Goal: Task Accomplishment & Management: Use online tool/utility

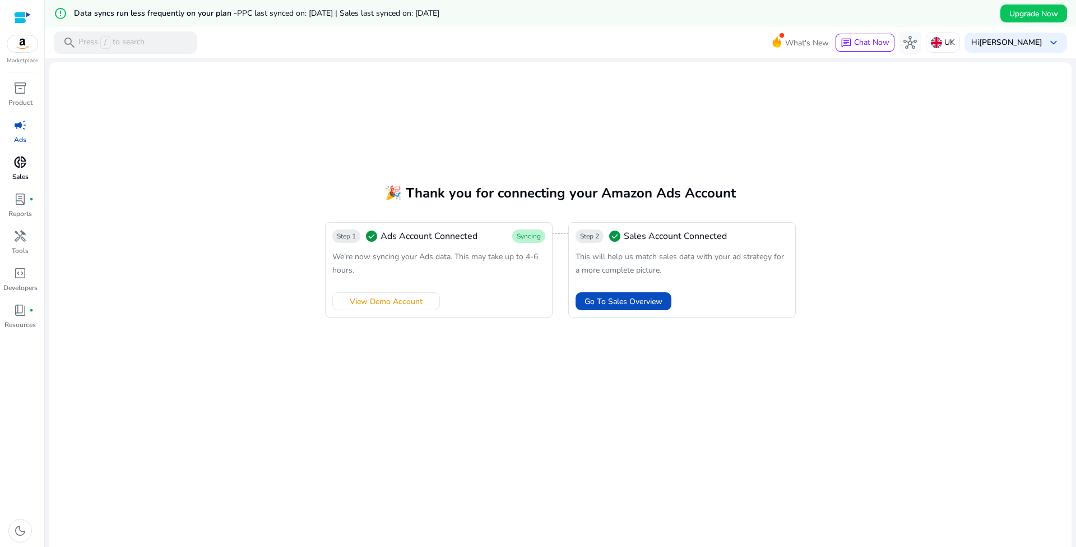
click at [14, 174] on p "Sales" at bounding box center [20, 177] width 16 height 10
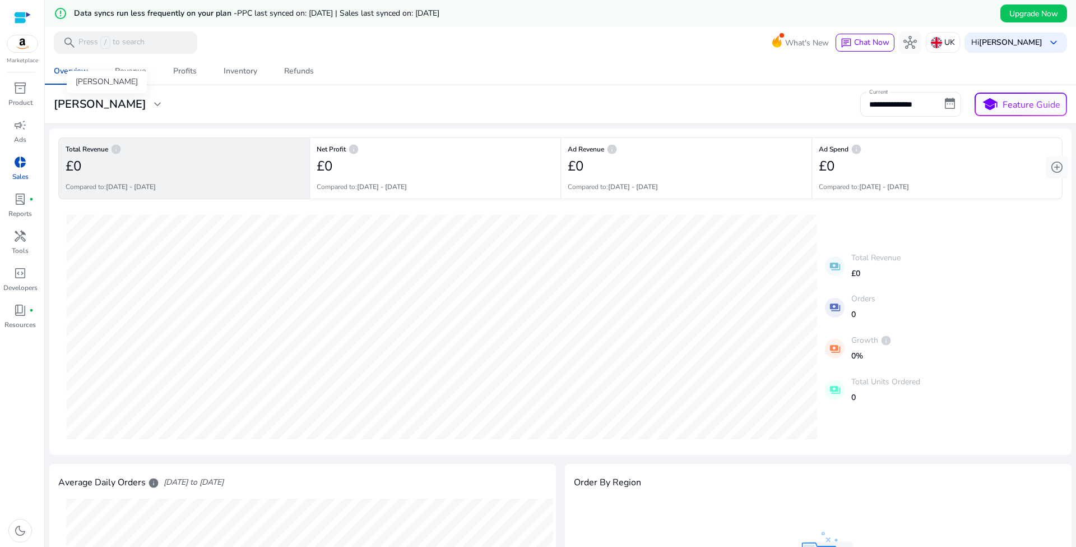
click at [154, 103] on div "SAM EDELMAN expand_more" at bounding box center [108, 104] width 119 height 13
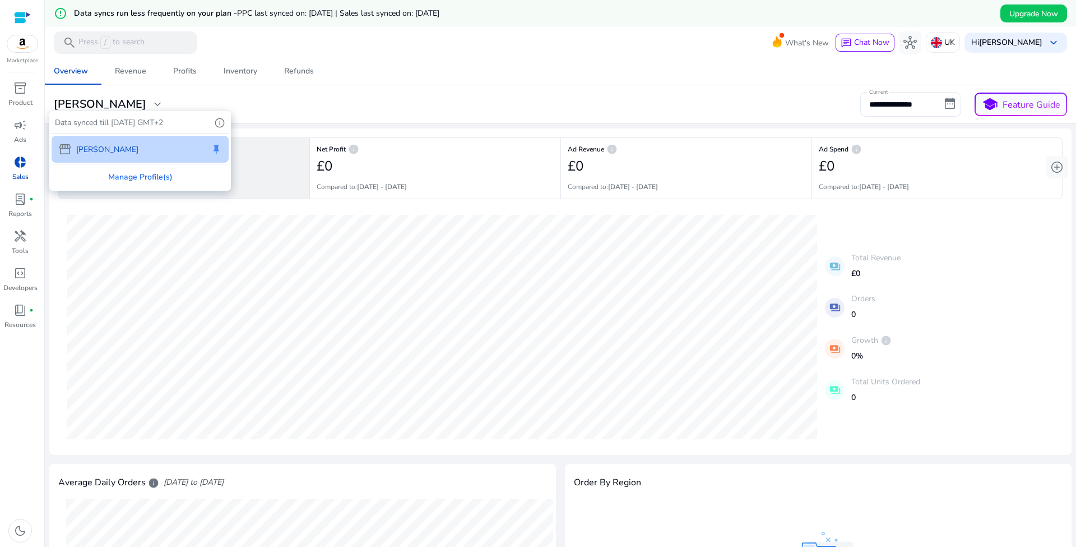
click at [312, 103] on div at bounding box center [538, 273] width 1076 height 547
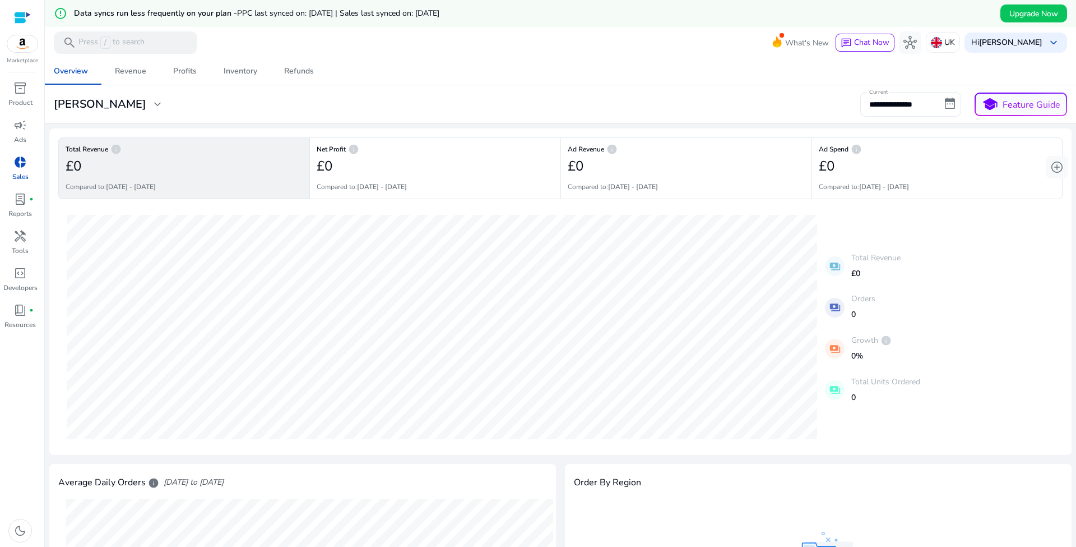
click at [935, 107] on input "**********" at bounding box center [911, 104] width 101 height 25
select select "*"
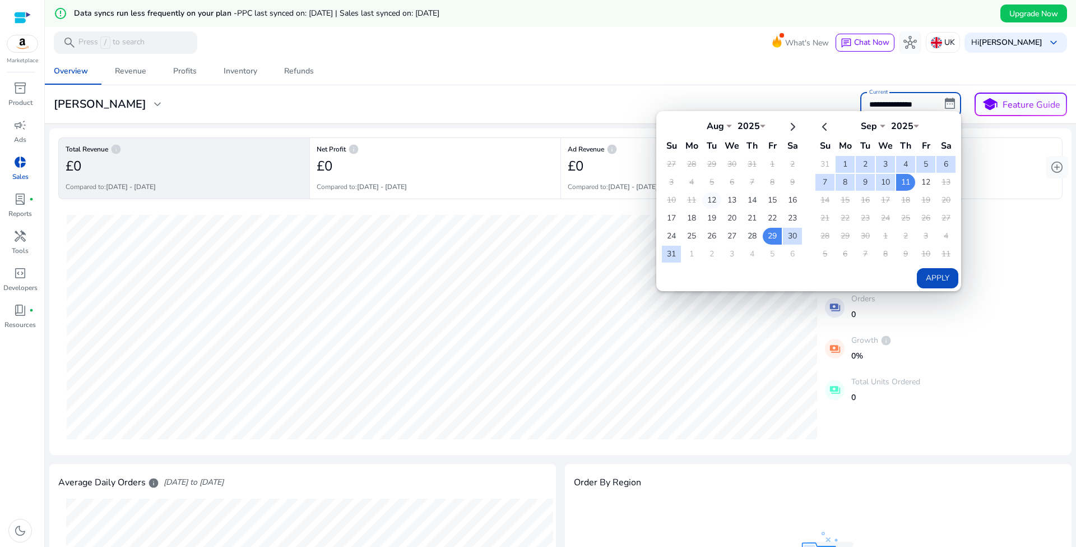
drag, startPoint x: 704, startPoint y: 195, endPoint x: 713, endPoint y: 196, distance: 8.5
click at [704, 195] on td "12" at bounding box center [712, 200] width 19 height 17
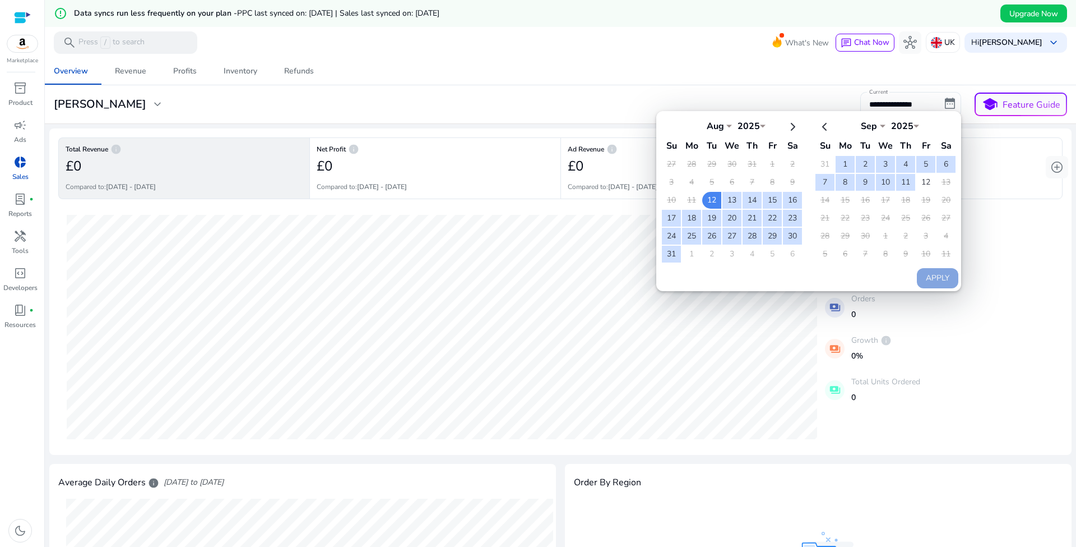
drag, startPoint x: 924, startPoint y: 180, endPoint x: 942, endPoint y: 235, distance: 58.3
click at [926, 181] on td "12" at bounding box center [926, 182] width 19 height 17
click at [941, 278] on button "Apply" at bounding box center [937, 278] width 41 height 20
type input "**********"
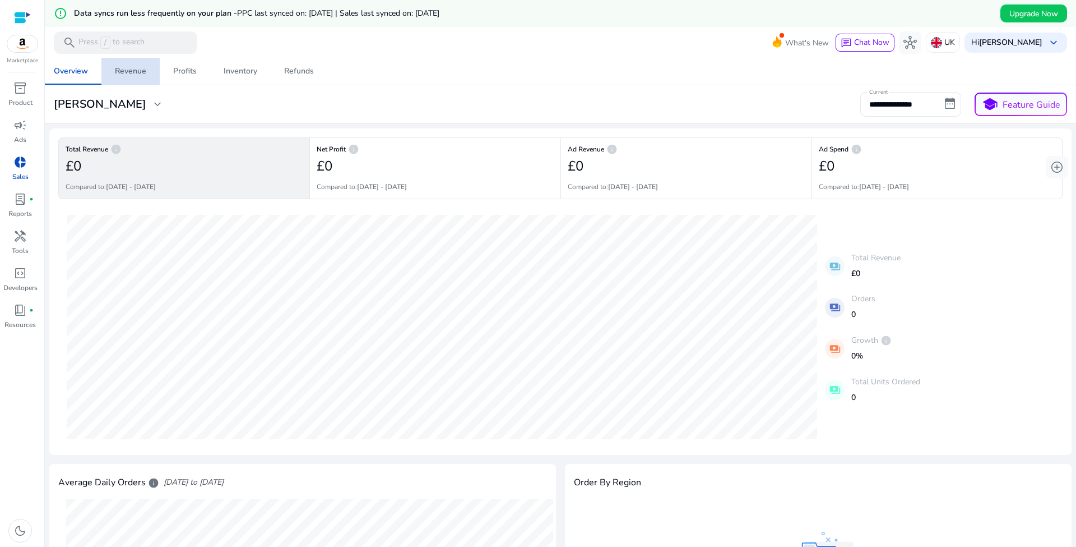
click at [130, 76] on span "Revenue" at bounding box center [130, 71] width 31 height 27
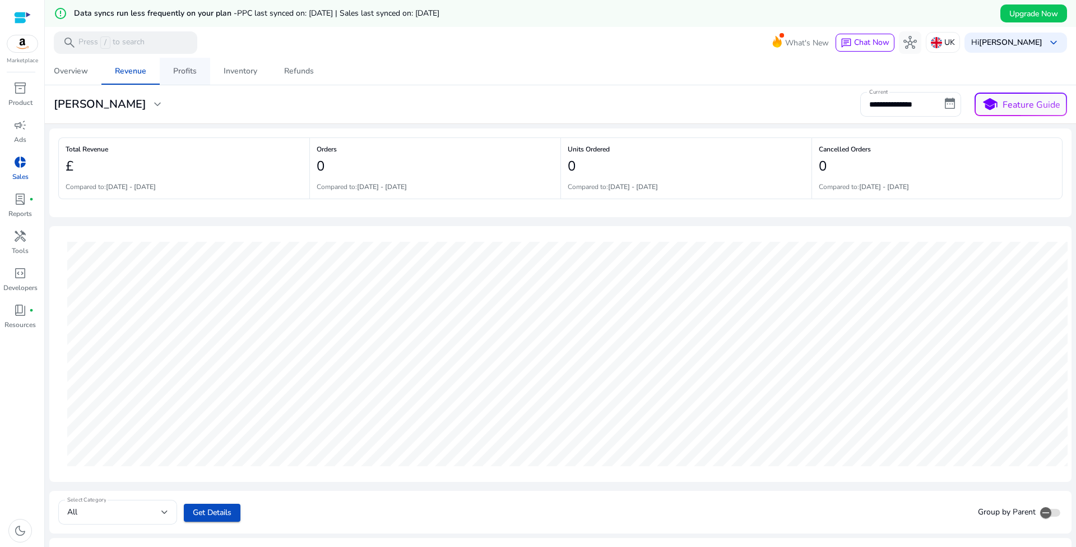
click at [184, 71] on div "Profits" at bounding box center [185, 71] width 24 height 8
click at [294, 71] on div "Refunds" at bounding box center [299, 71] width 30 height 8
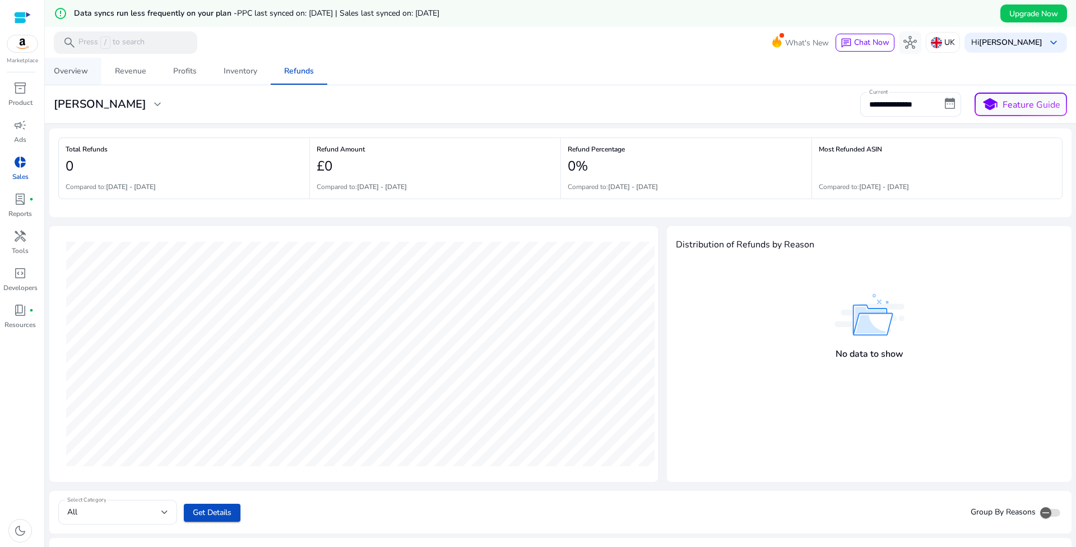
click at [75, 77] on span "Overview" at bounding box center [71, 71] width 34 height 27
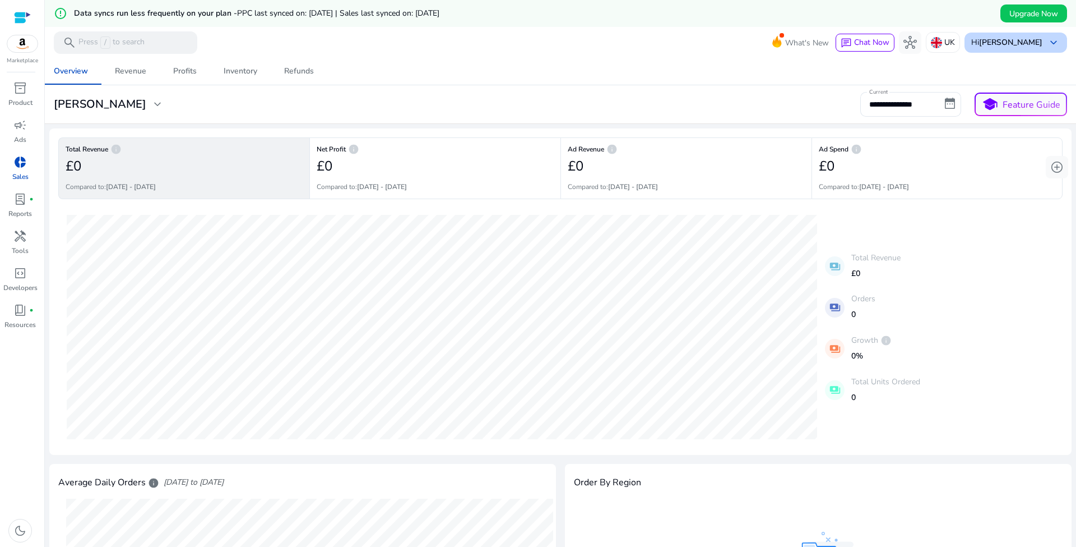
click at [1024, 51] on div "Hi bhanu sharma keyboard_arrow_down" at bounding box center [1016, 43] width 103 height 20
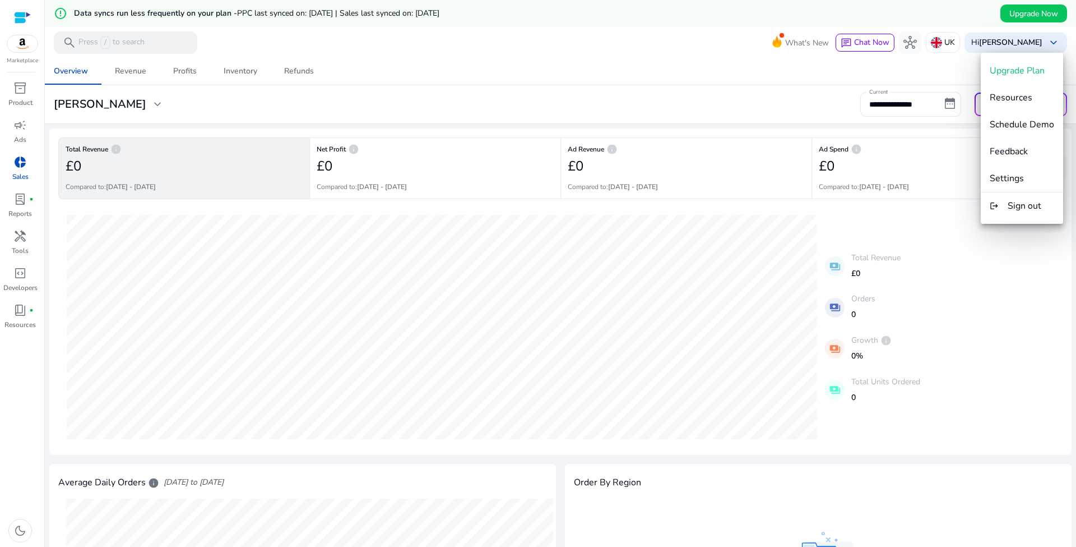
click at [957, 45] on div at bounding box center [538, 273] width 1076 height 547
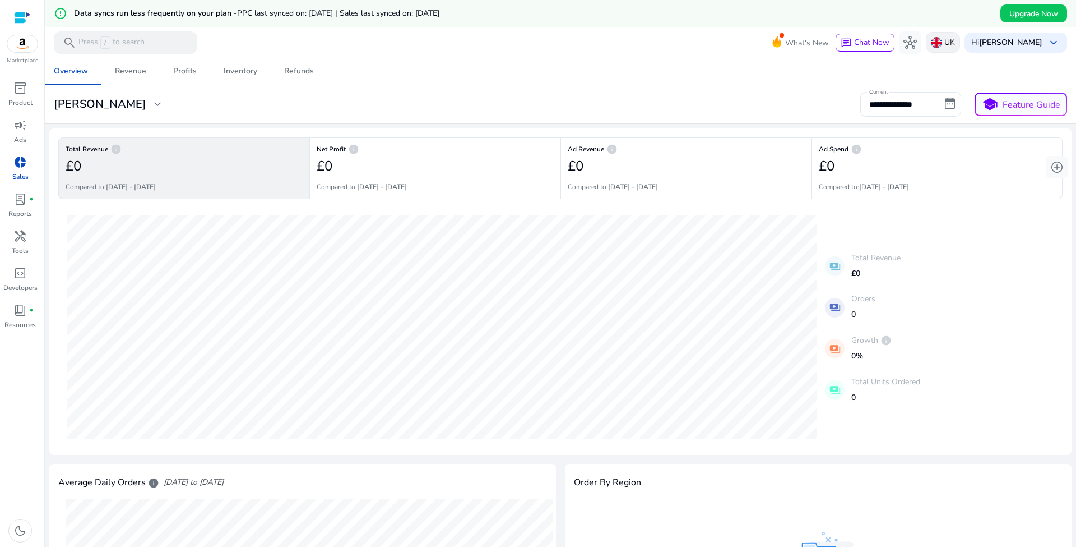
click at [950, 44] on div "UK" at bounding box center [943, 42] width 34 height 21
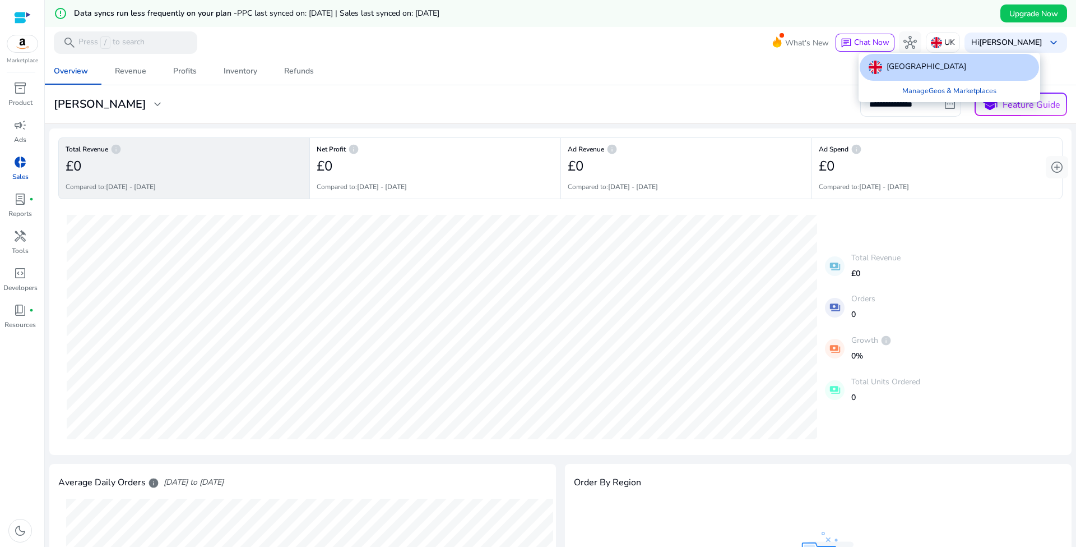
drag, startPoint x: 815, startPoint y: 73, endPoint x: 902, endPoint y: 53, distance: 89.2
click at [815, 73] on div at bounding box center [538, 273] width 1076 height 547
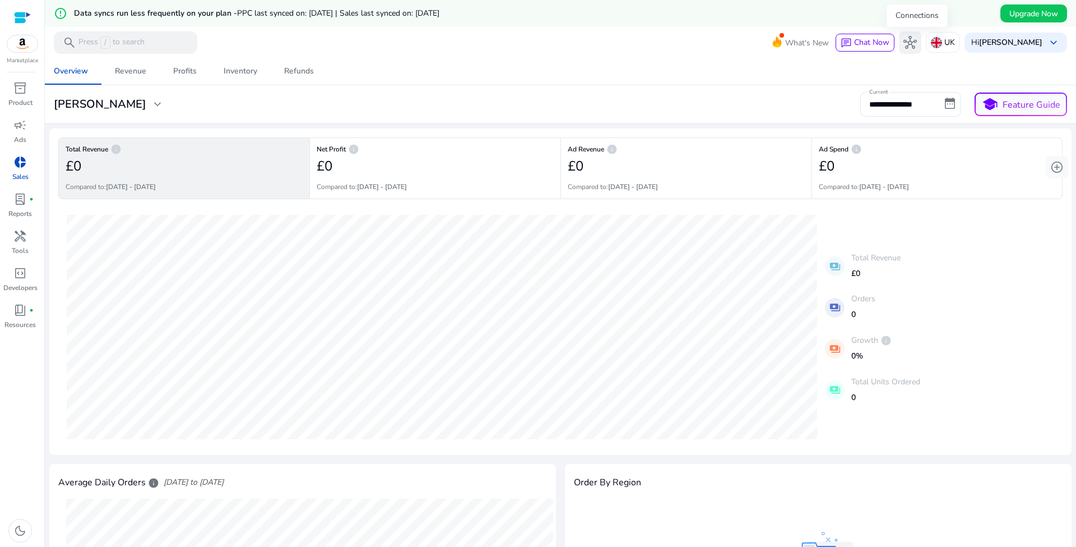
click at [915, 47] on span "hub" at bounding box center [910, 42] width 13 height 13
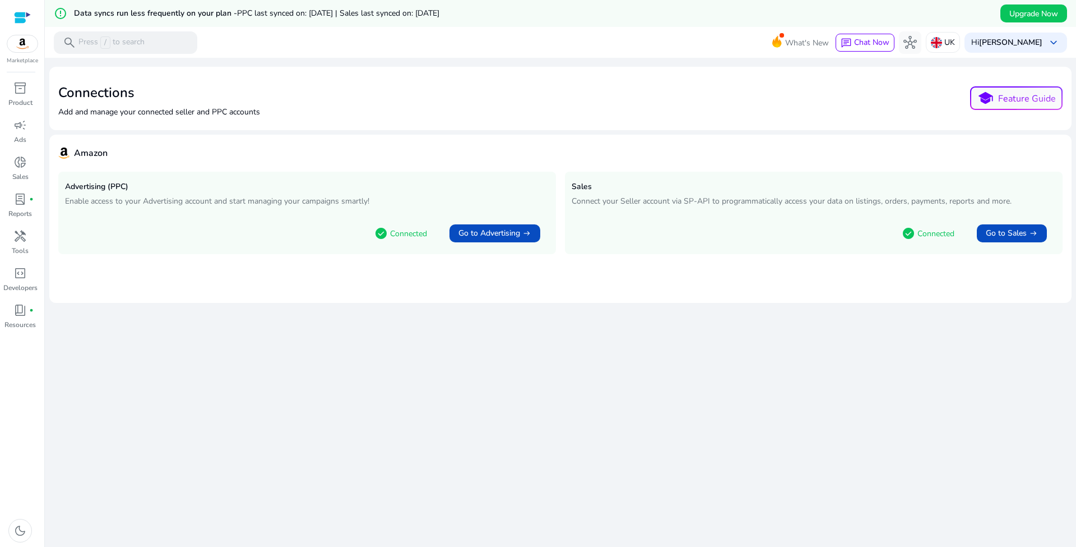
click at [940, 230] on p "Connected" at bounding box center [936, 234] width 37 height 12
click at [641, 205] on p "Connect your Seller account via SP-API to programmatically access your data on …" at bounding box center [814, 201] width 484 height 12
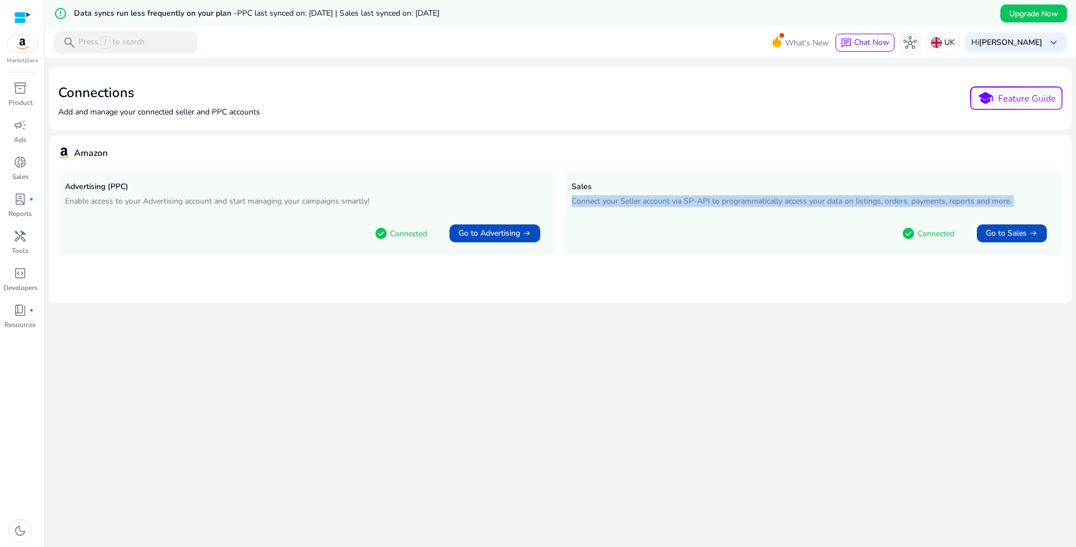
click at [641, 205] on p "Connect your Seller account via SP-API to programmatically access your data on …" at bounding box center [814, 201] width 484 height 12
click at [683, 203] on p "Connect your Seller account via SP-API to programmatically access your data on …" at bounding box center [814, 201] width 484 height 12
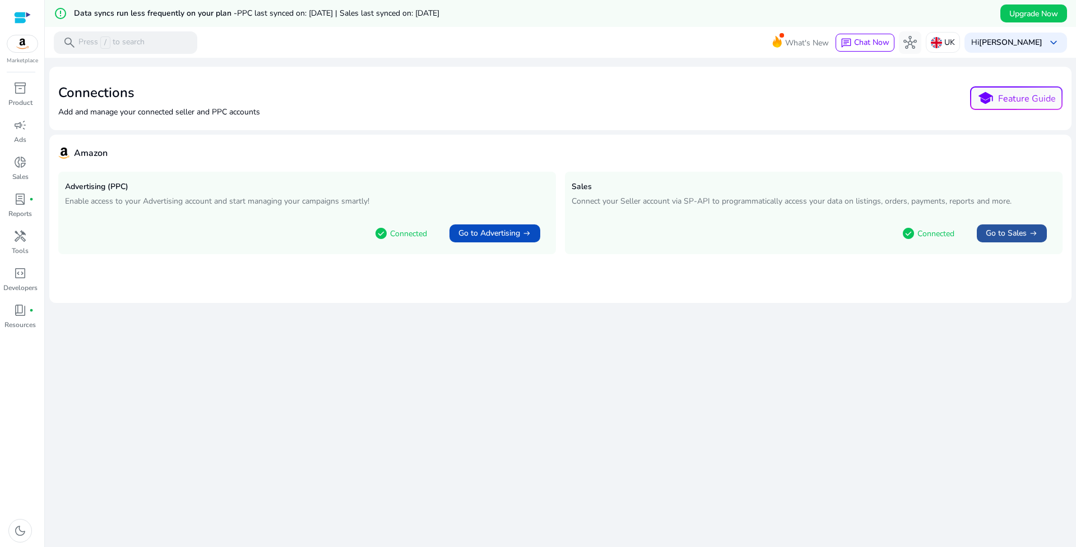
click at [1007, 232] on span "Go to Sales" at bounding box center [1006, 233] width 41 height 11
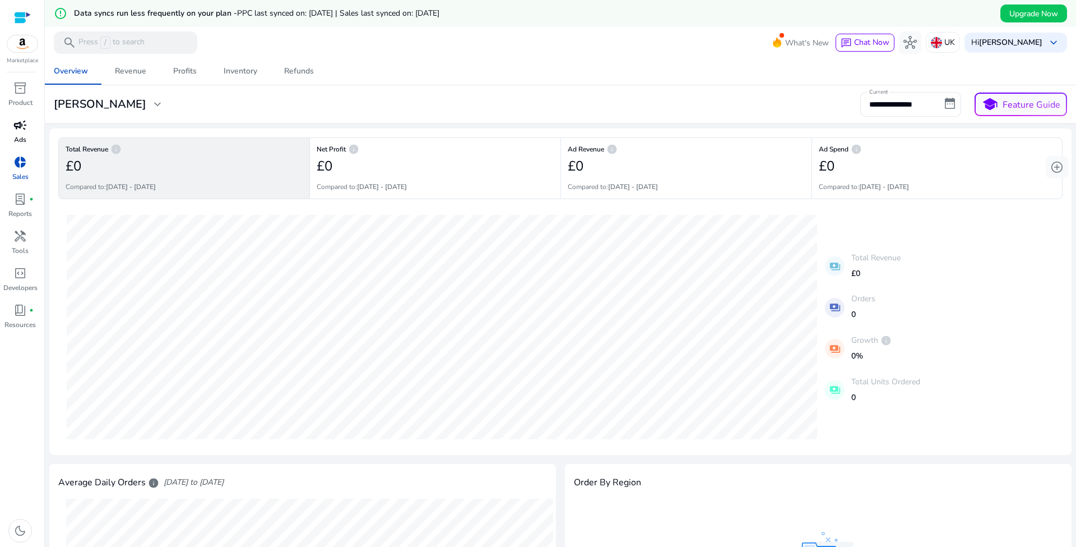
click at [24, 128] on span "campaign" at bounding box center [19, 124] width 13 height 13
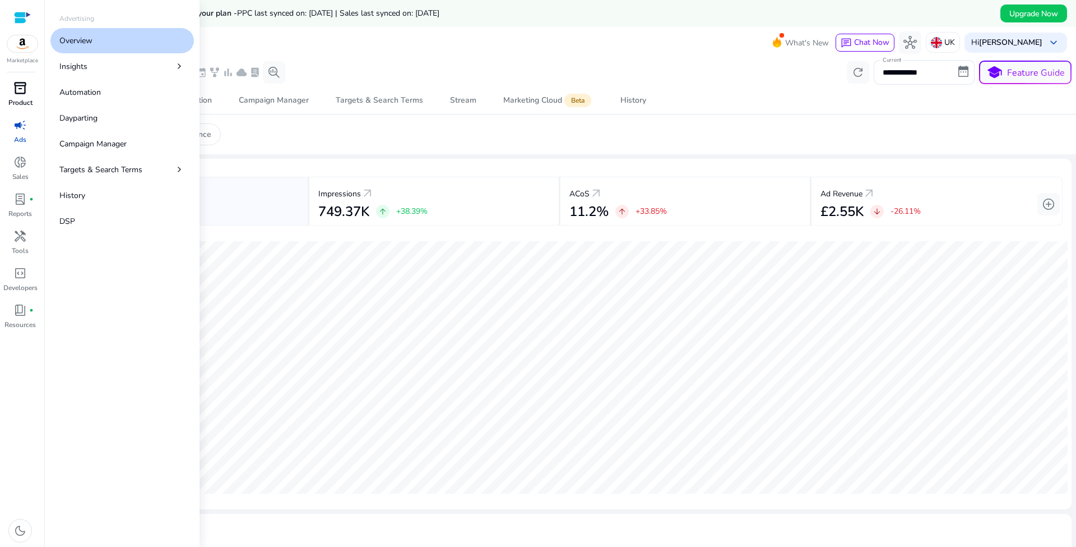
click at [29, 103] on p "Product" at bounding box center [20, 103] width 24 height 10
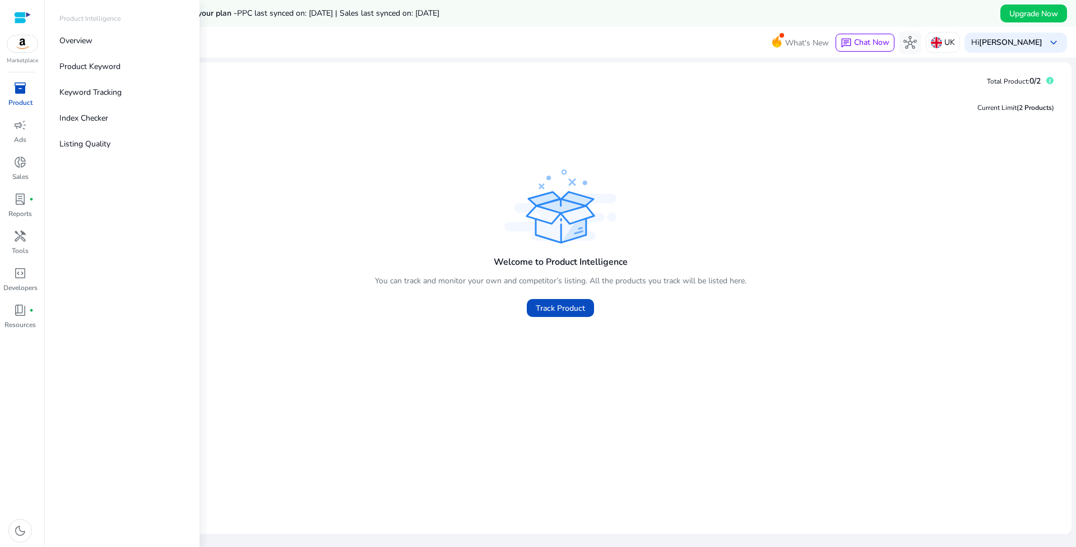
click at [21, 49] on img at bounding box center [22, 43] width 30 height 17
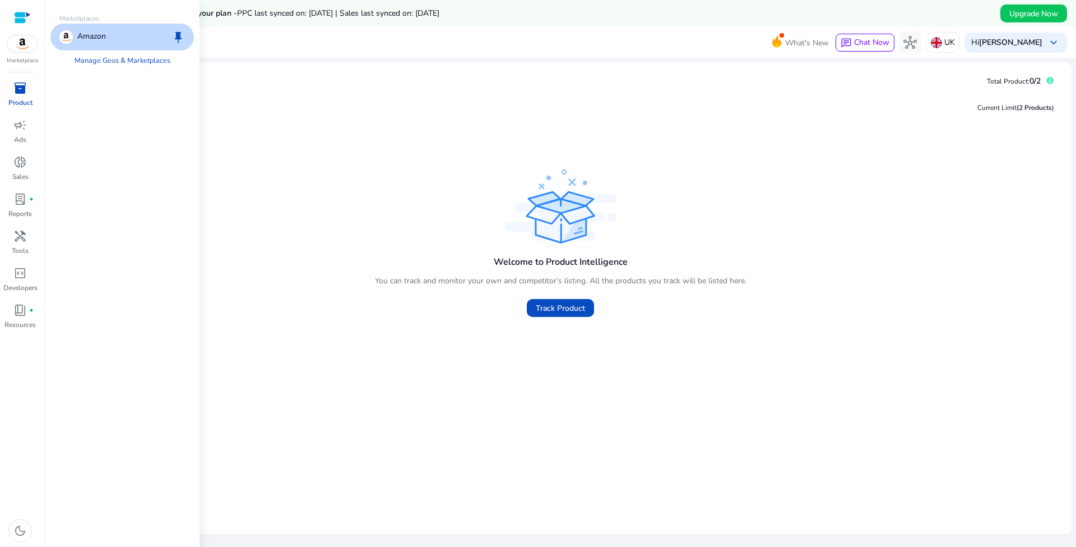
click at [107, 37] on div "Amazon keep" at bounding box center [122, 37] width 144 height 27
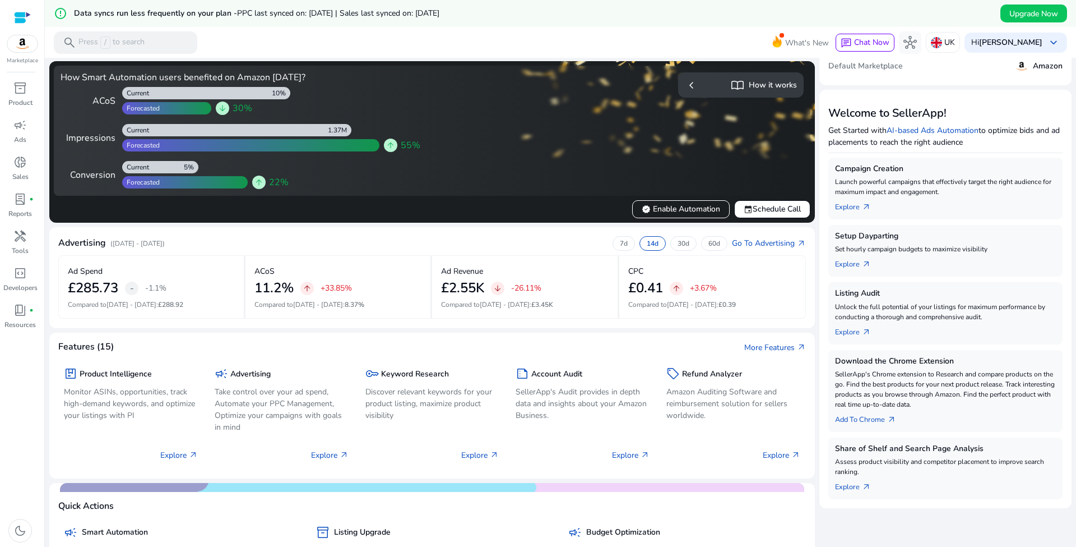
scroll to position [94, 0]
click at [679, 242] on p "30d" at bounding box center [684, 242] width 12 height 9
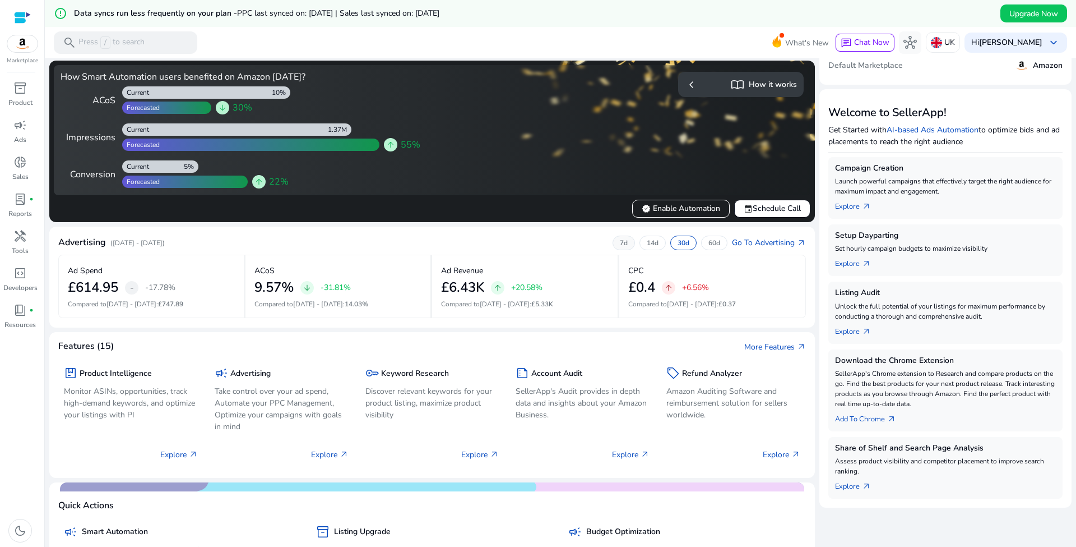
click at [620, 244] on p "7d" at bounding box center [624, 242] width 8 height 9
click at [641, 243] on div "14d" at bounding box center [653, 242] width 26 height 15
click at [628, 243] on div "7d" at bounding box center [624, 242] width 22 height 15
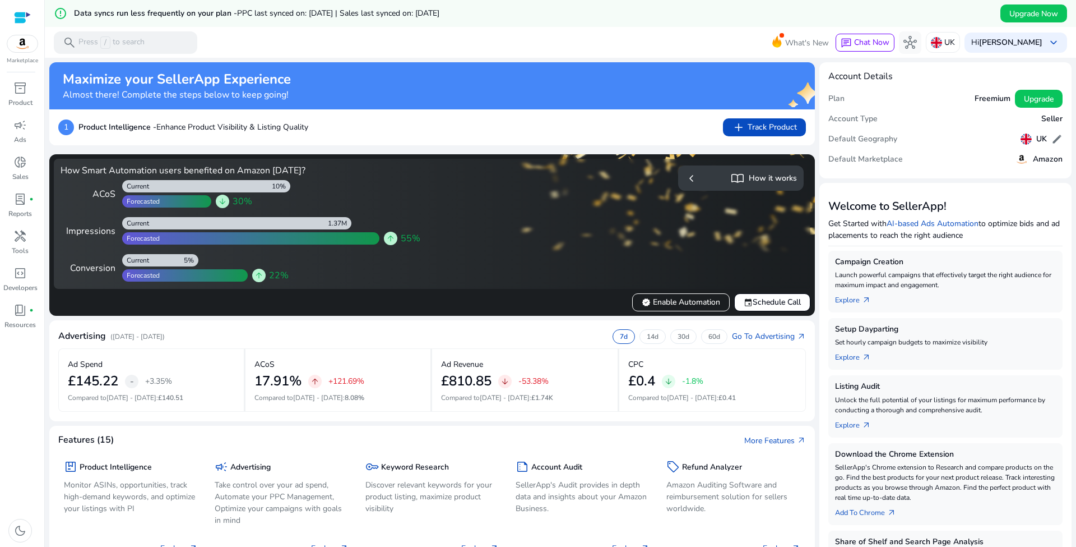
scroll to position [0, 0]
click at [19, 133] on div "campaign" at bounding box center [19, 125] width 31 height 18
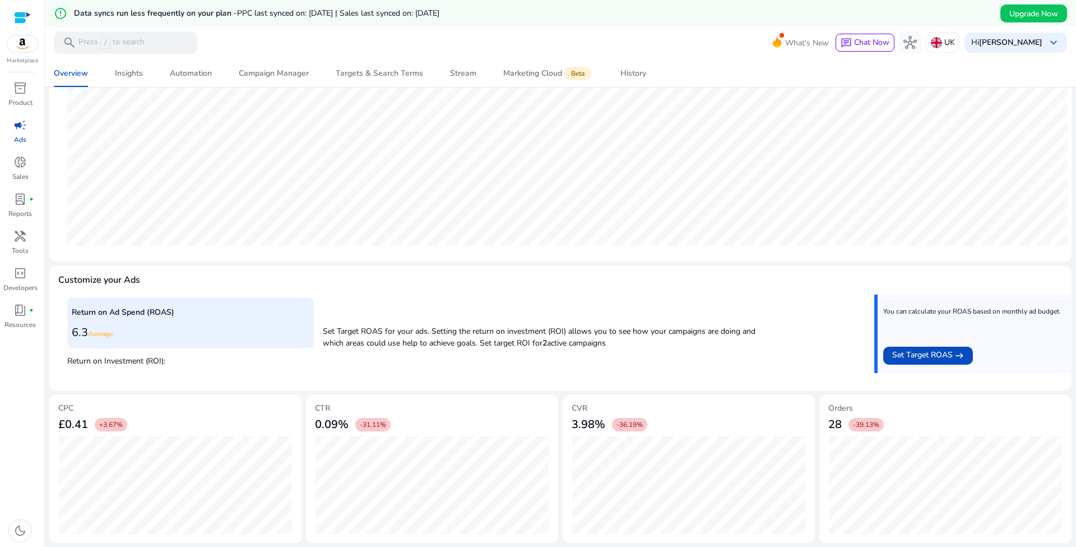
scroll to position [264, 0]
click at [916, 354] on span "Set Target ROAS" at bounding box center [923, 355] width 61 height 13
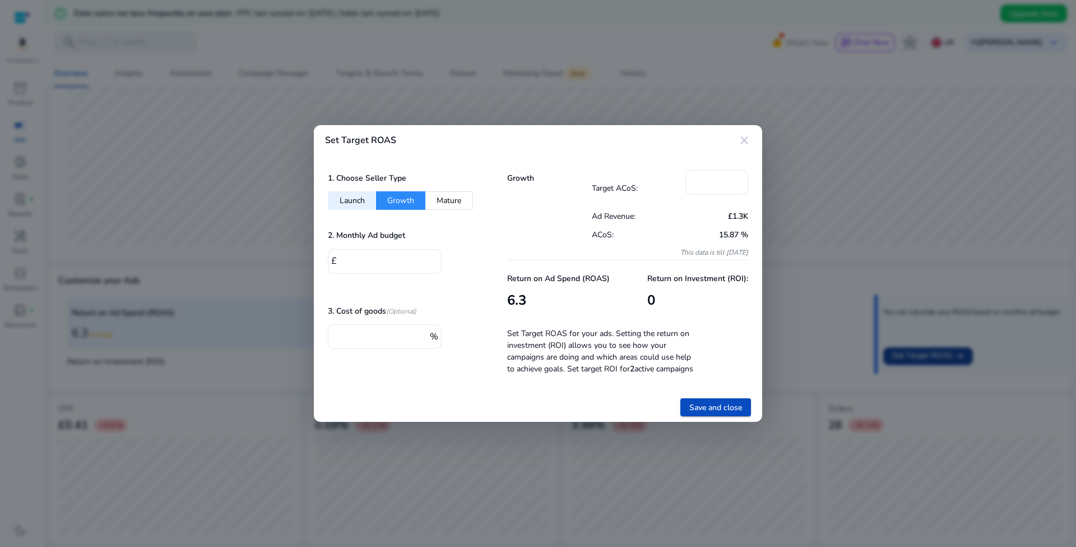
scroll to position [0, 0]
click at [357, 201] on button "Launch" at bounding box center [352, 200] width 48 height 19
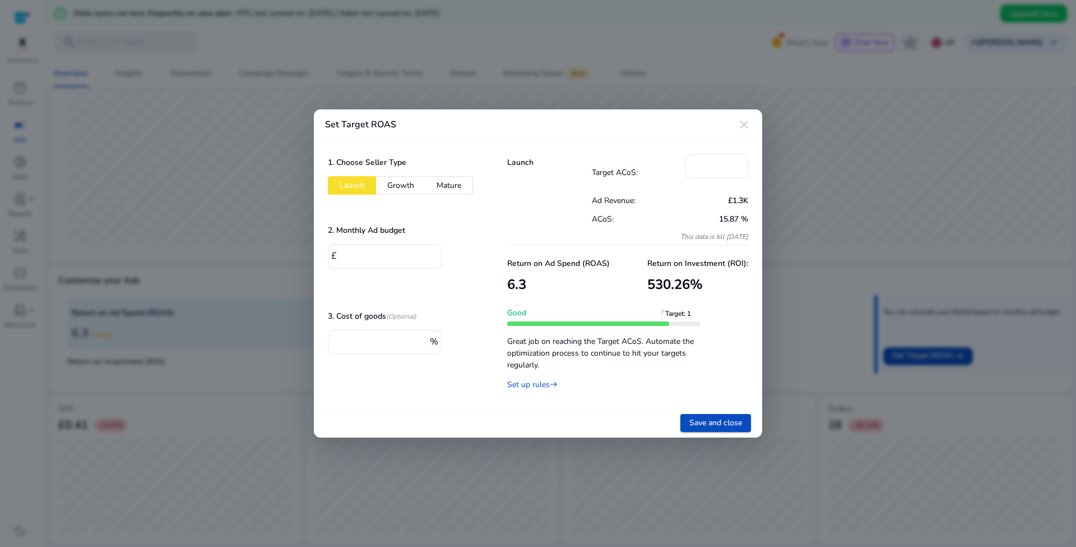
click at [396, 185] on button "Growth" at bounding box center [400, 185] width 49 height 19
click at [353, 186] on button "Launch" at bounding box center [352, 185] width 48 height 19
drag, startPoint x: 406, startPoint y: 181, endPoint x: 412, endPoint y: 181, distance: 6.2
click at [406, 181] on button "Growth" at bounding box center [400, 185] width 49 height 19
click at [446, 183] on button "Mature" at bounding box center [450, 185] width 48 height 19
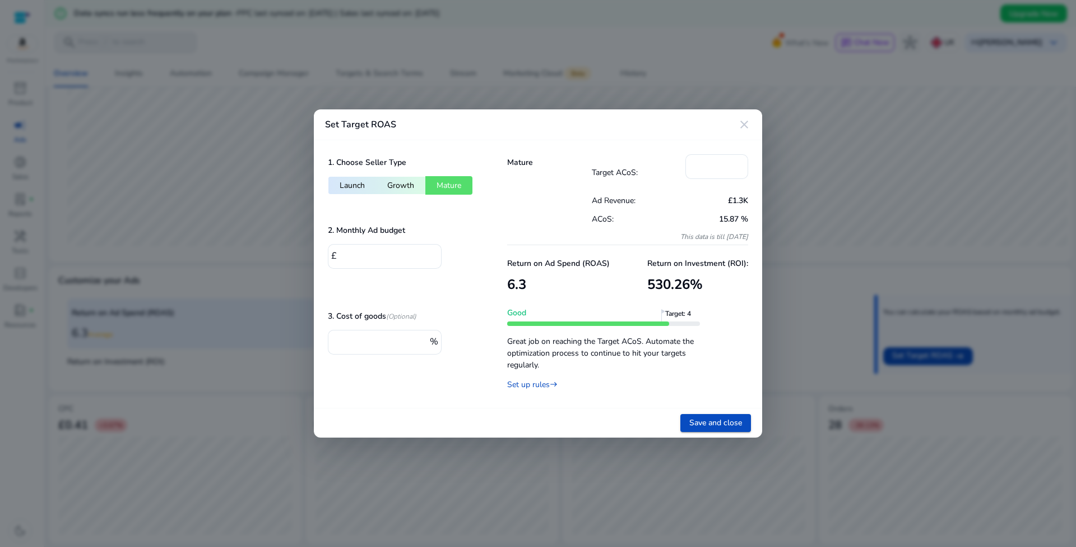
click at [360, 186] on button "Launch" at bounding box center [352, 185] width 48 height 19
type input "***"
click at [395, 255] on input "*" at bounding box center [386, 255] width 93 height 12
click at [580, 0] on div at bounding box center [538, 273] width 1076 height 547
click at [367, 262] on div "*" at bounding box center [386, 256] width 93 height 25
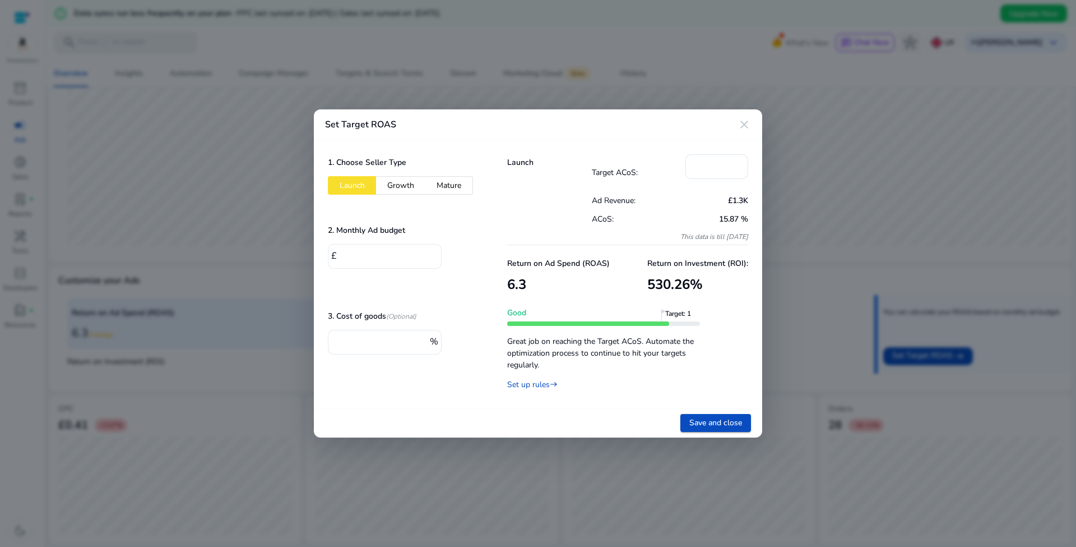
click at [367, 262] on div "*" at bounding box center [386, 256] width 93 height 25
click at [365, 252] on input "*" at bounding box center [386, 255] width 93 height 12
type input "***"
click at [506, 227] on div "Launch Target ACoS: *** Ad Revenue: £1.3K ACoS: 15.87 % This data is till 9/10/…" at bounding box center [627, 273] width 269 height 267
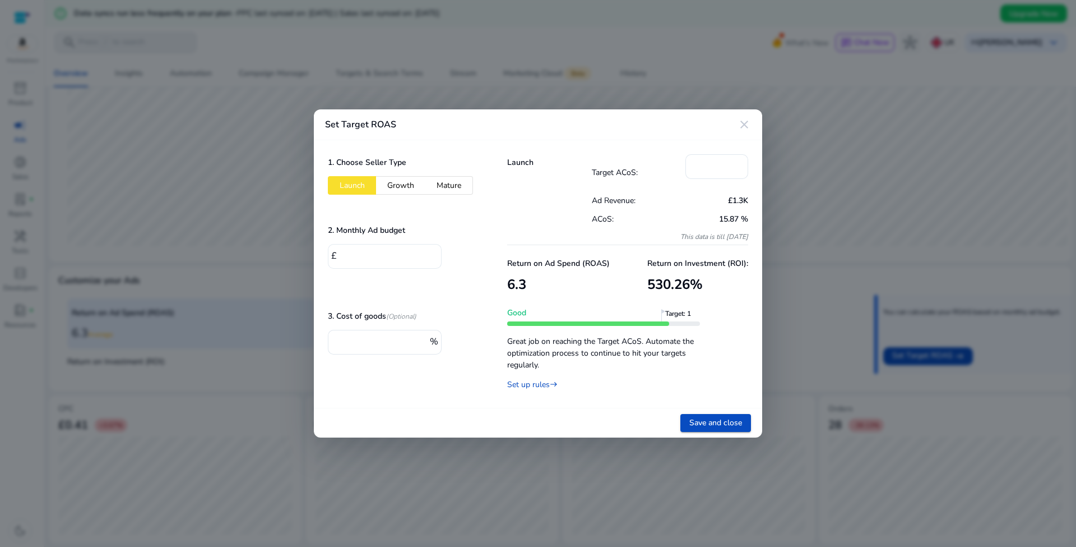
click at [383, 252] on input "***" at bounding box center [386, 255] width 93 height 12
click at [483, 225] on div "1. Choose Seller Type Launch Growth Mature 2. Monthly Ad budget £ *** 3. Cost o…" at bounding box center [403, 273] width 179 height 267
click at [720, 162] on input "***" at bounding box center [717, 165] width 45 height 12
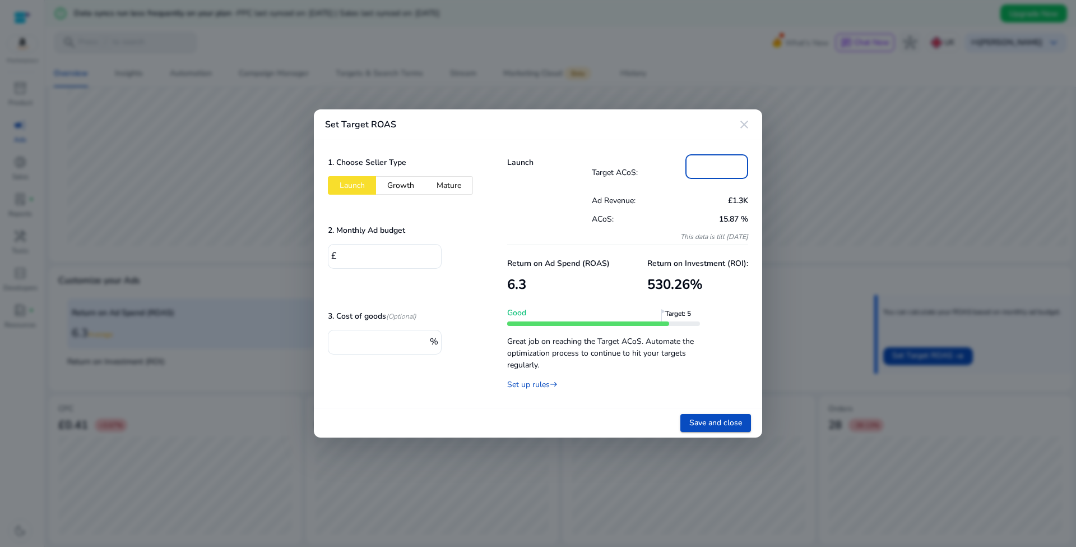
click at [643, 175] on p "Target ACoS:" at bounding box center [639, 173] width 94 height 12
click at [728, 168] on input "**" at bounding box center [717, 165] width 45 height 12
click at [720, 166] on input "**" at bounding box center [717, 165] width 45 height 12
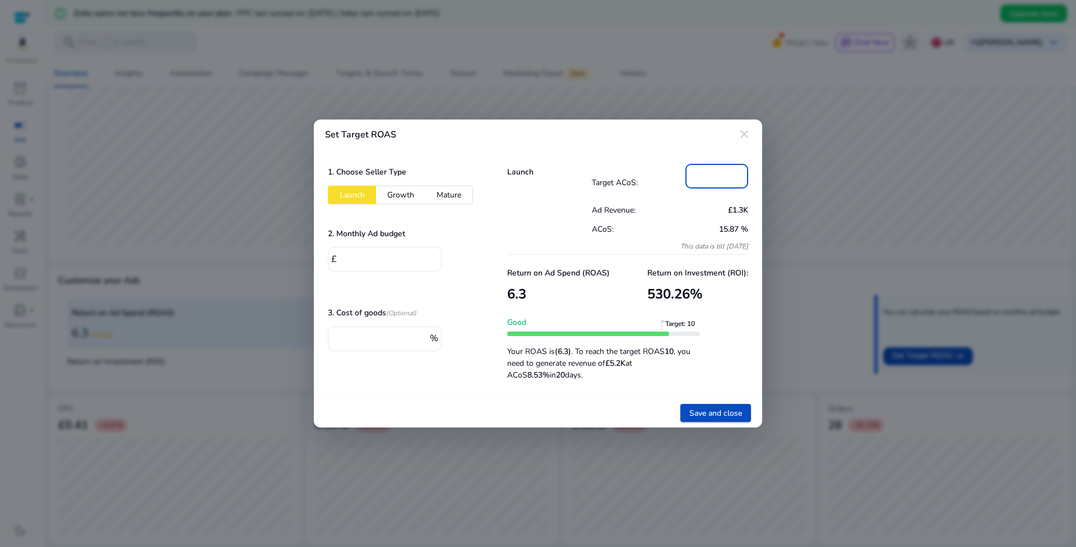
click at [653, 155] on div "Launch Target ACoS: ** Ad Revenue: £1.3K ACoS: 15.87 % This data is till 9/10/2…" at bounding box center [627, 274] width 269 height 248
click at [714, 177] on input "**" at bounding box center [717, 175] width 45 height 12
click at [706, 178] on input "**" at bounding box center [717, 175] width 45 height 12
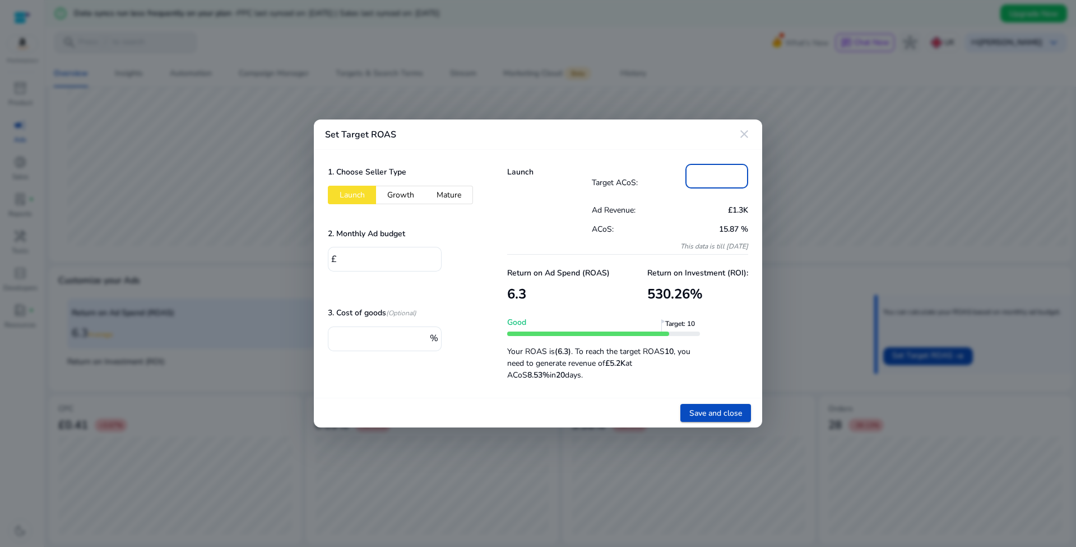
drag, startPoint x: 702, startPoint y: 207, endPoint x: 697, endPoint y: 195, distance: 13.1
click at [702, 207] on p "£1.3K" at bounding box center [709, 210] width 78 height 12
click at [717, 178] on input "**" at bounding box center [717, 175] width 45 height 12
click at [718, 179] on input "**" at bounding box center [717, 175] width 45 height 12
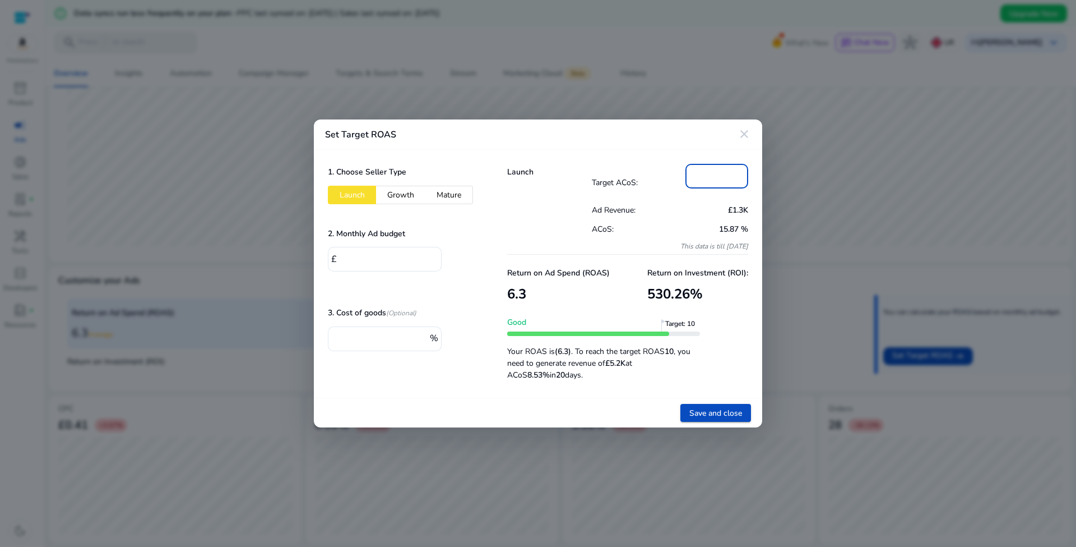
click at [718, 179] on input "**" at bounding box center [717, 175] width 45 height 12
type input "*"
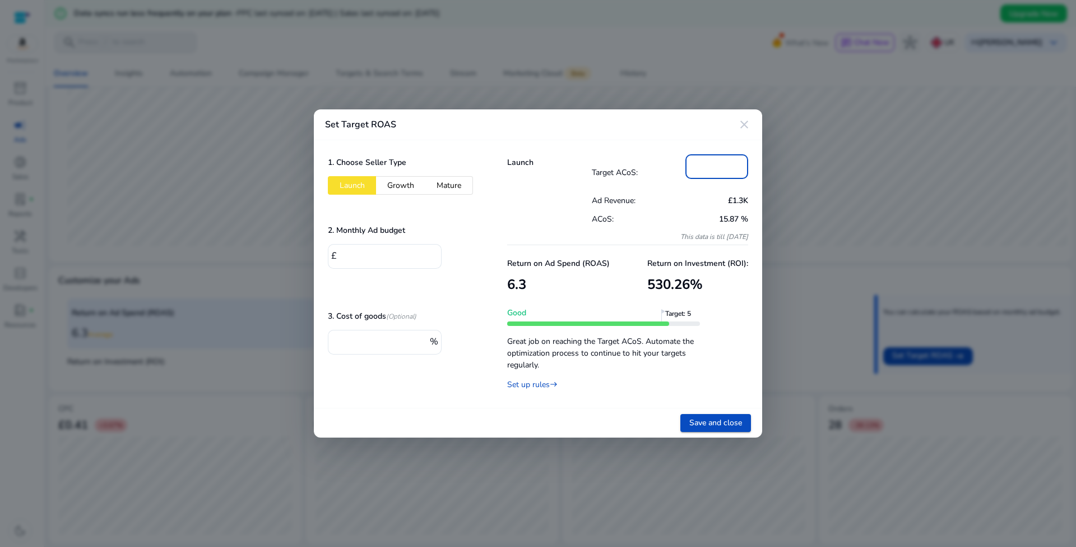
click at [726, 172] on div "**" at bounding box center [717, 166] width 45 height 25
click at [723, 164] on input "**" at bounding box center [717, 165] width 45 height 12
click at [728, 165] on input "**" at bounding box center [717, 165] width 45 height 12
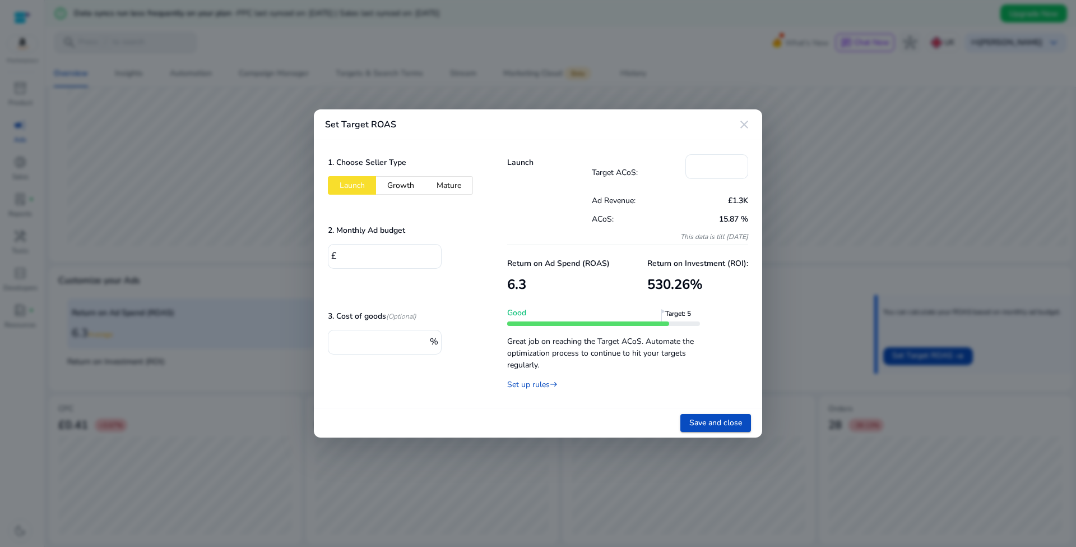
click at [402, 187] on button "Growth" at bounding box center [400, 185] width 49 height 19
click at [709, 162] on input "*" at bounding box center [717, 165] width 45 height 12
type input "**"
click at [720, 423] on span "Save and close" at bounding box center [716, 423] width 53 height 12
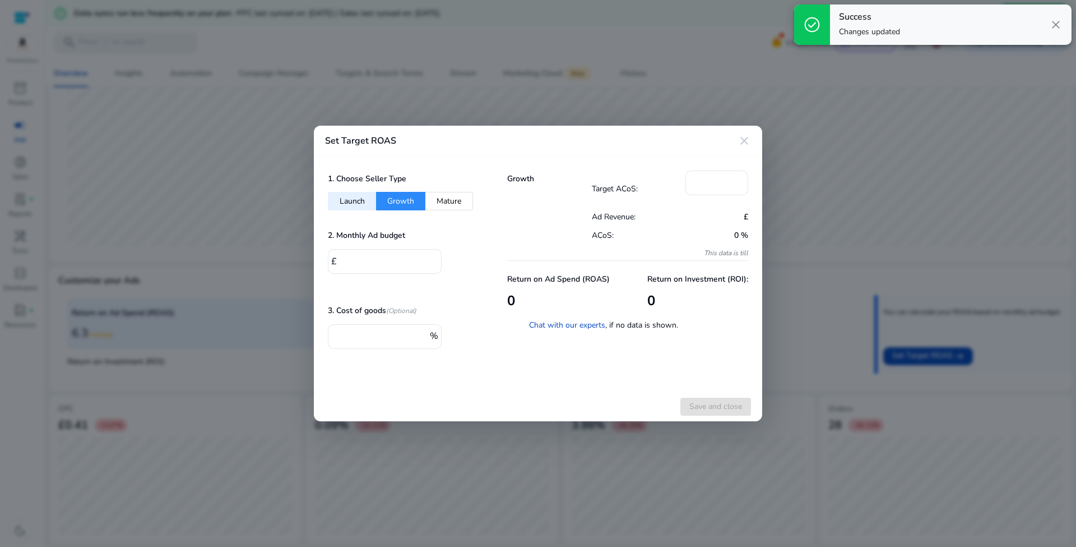
type input "*"
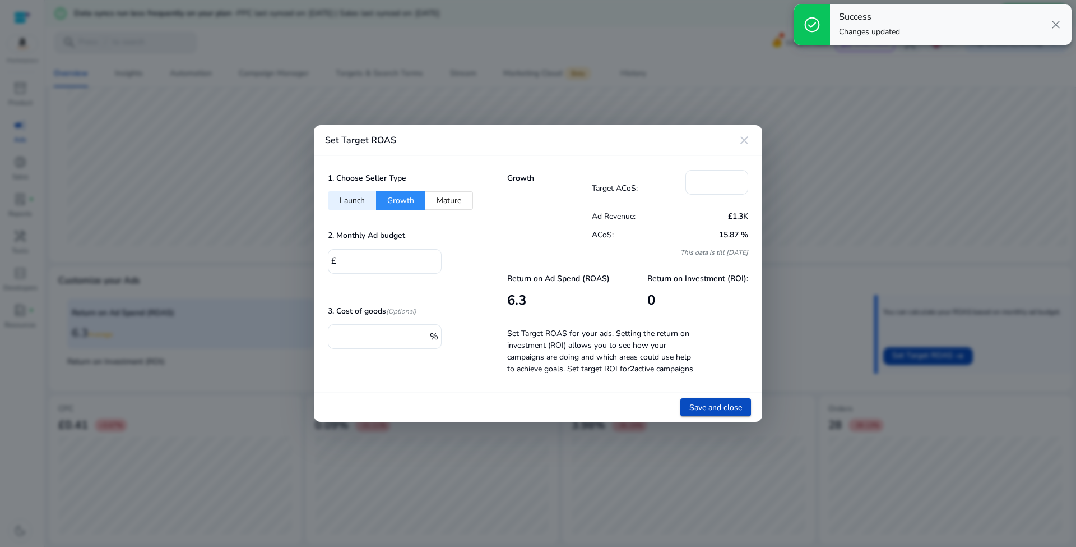
type input "***"
type input "**"
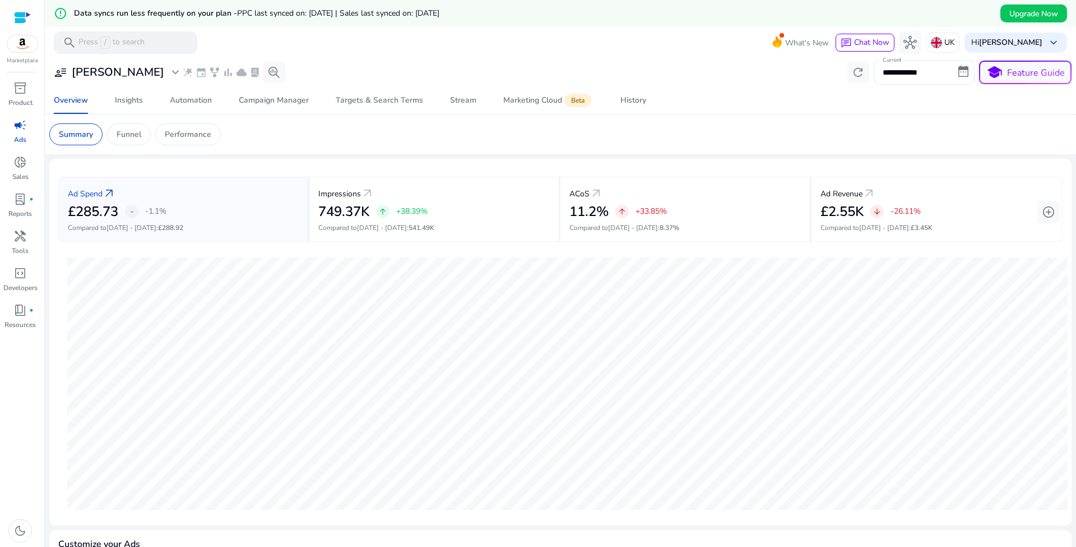
scroll to position [2, 0]
click at [960, 73] on input "**********" at bounding box center [924, 70] width 101 height 25
select select "*"
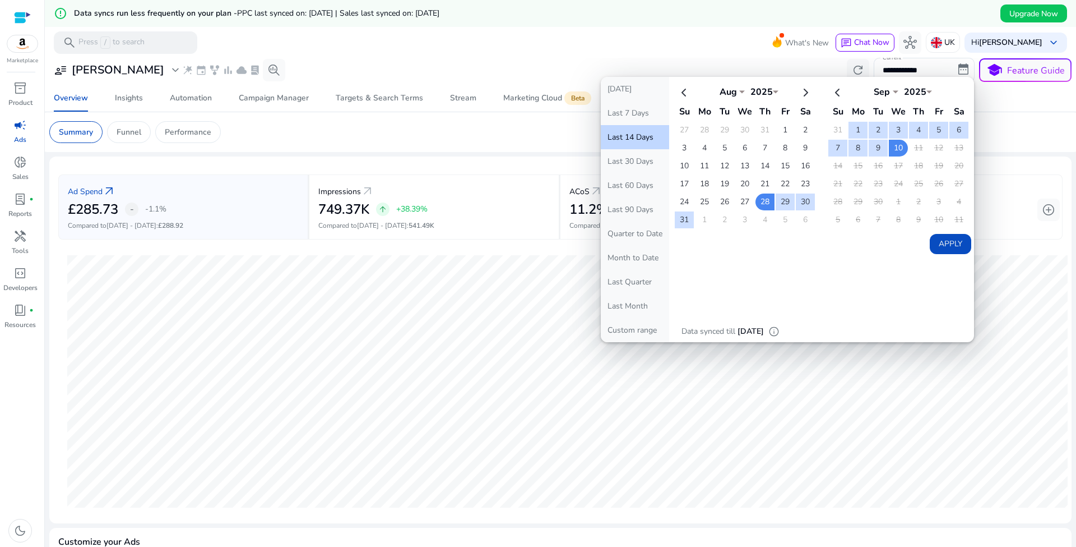
drag, startPoint x: 786, startPoint y: 57, endPoint x: 489, endPoint y: 80, distance: 296.9
click at [783, 58] on div "error_outline Data syncs run less frequently on your plan - PPC last synced on:…" at bounding box center [561, 30] width 1032 height 60
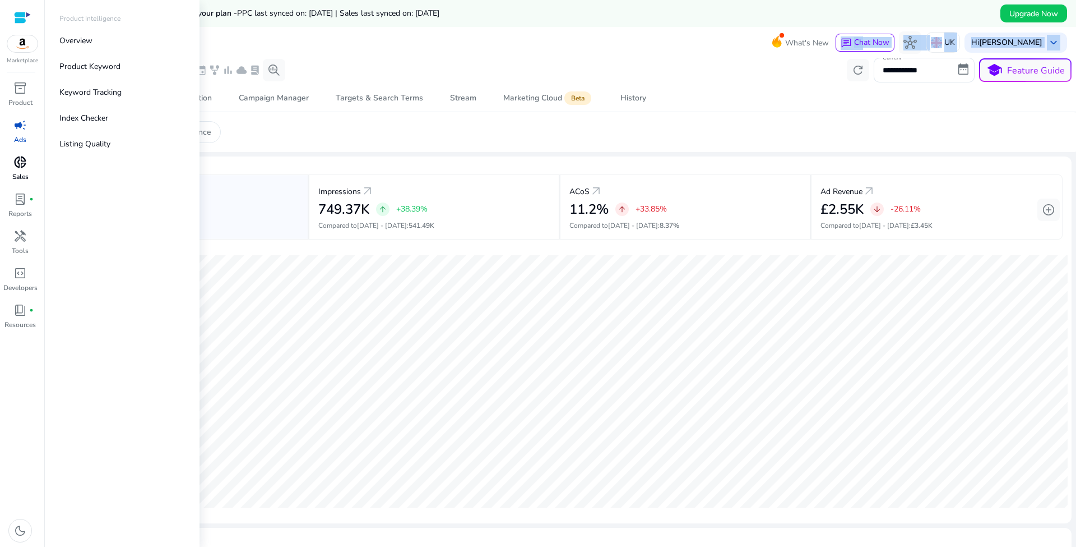
click at [24, 163] on span "donut_small" at bounding box center [19, 161] width 13 height 13
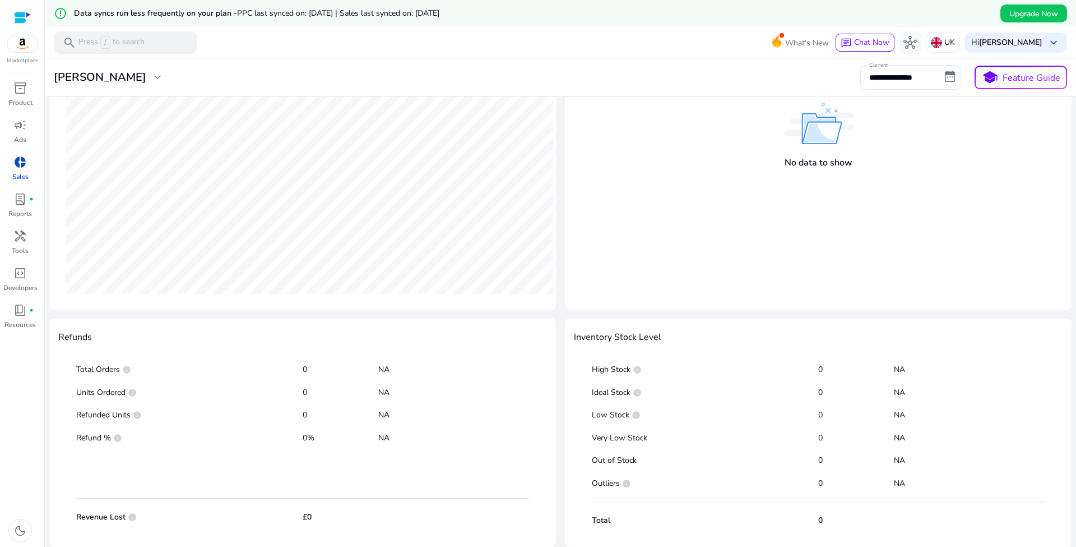
click at [821, 155] on div "No data to show" at bounding box center [819, 160] width 68 height 29
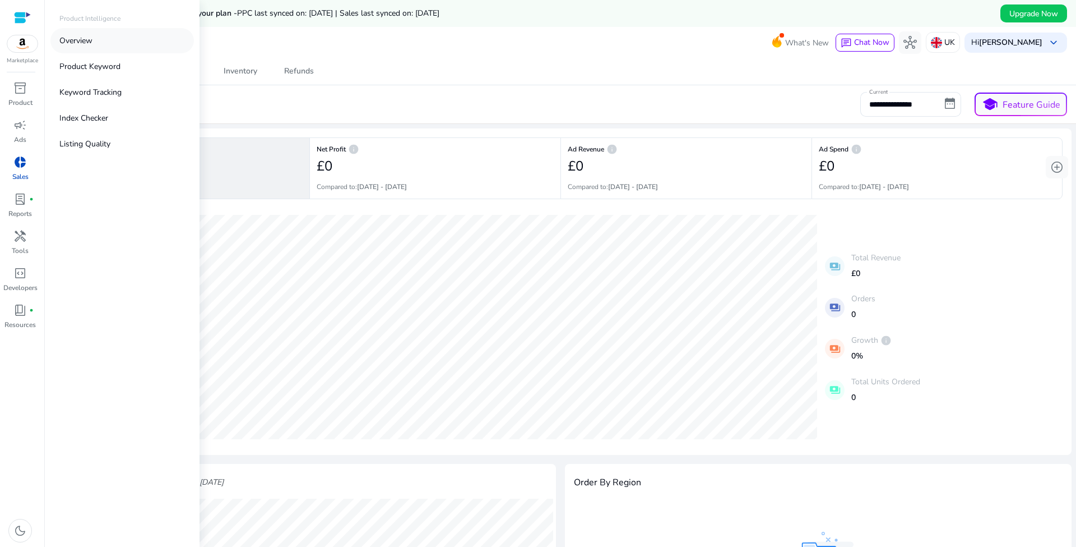
click at [81, 37] on p "Overview" at bounding box center [75, 41] width 33 height 12
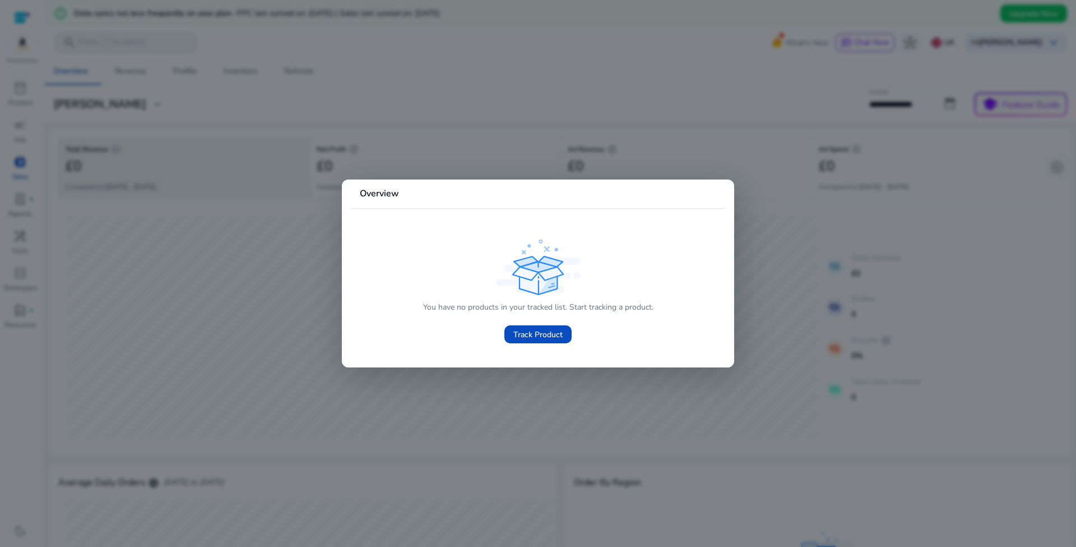
click at [364, 156] on div at bounding box center [538, 273] width 1076 height 547
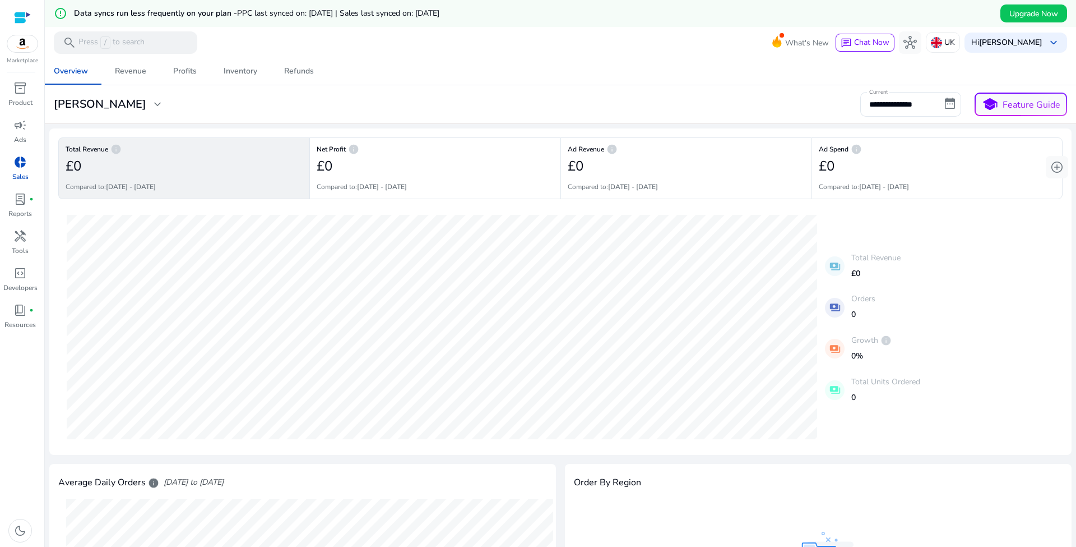
click at [22, 50] on img at bounding box center [22, 43] width 30 height 17
click at [21, 20] on div at bounding box center [22, 17] width 17 height 13
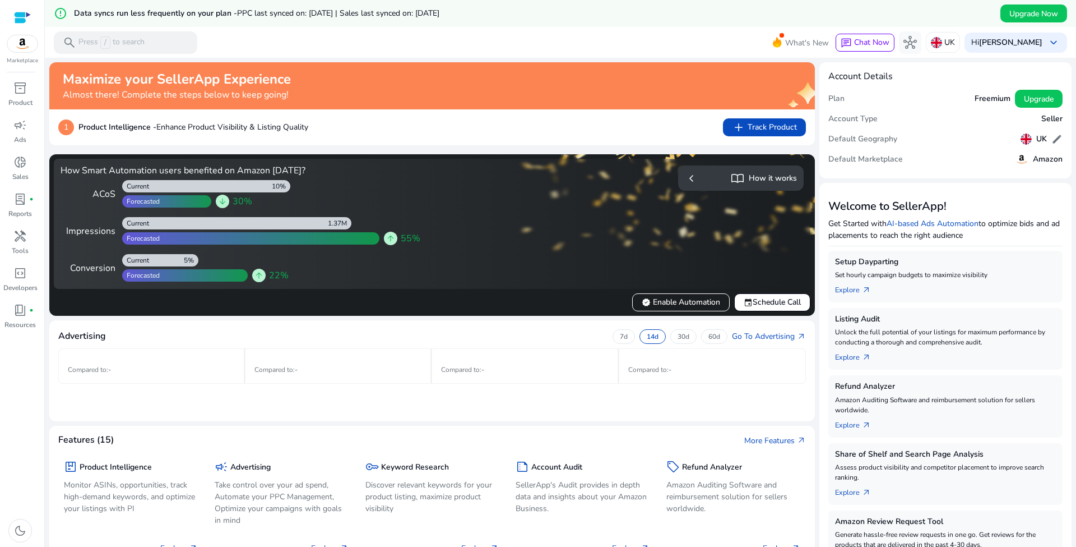
scroll to position [2, 0]
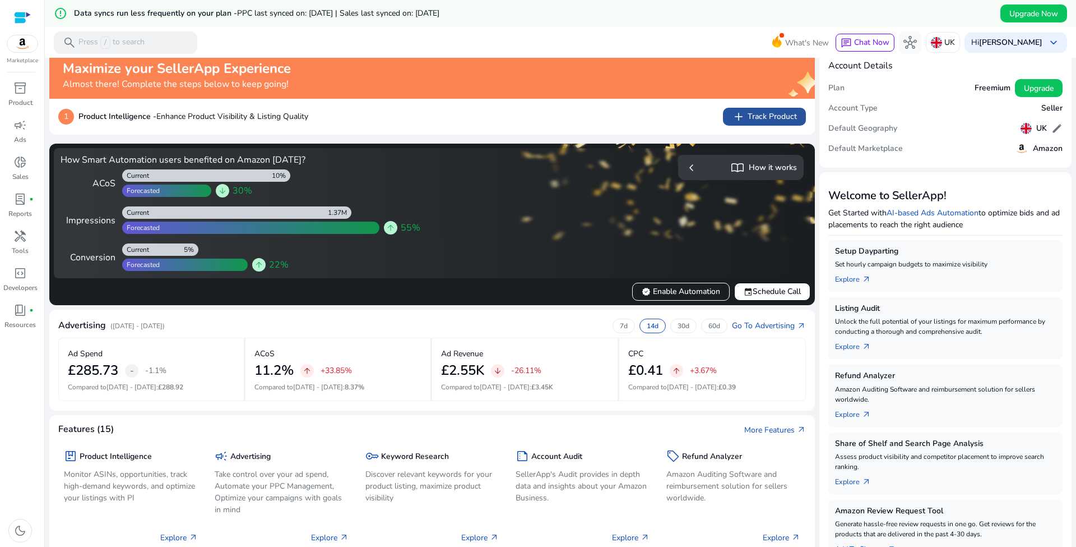
click at [761, 123] on span "add Track Product" at bounding box center [764, 116] width 65 height 13
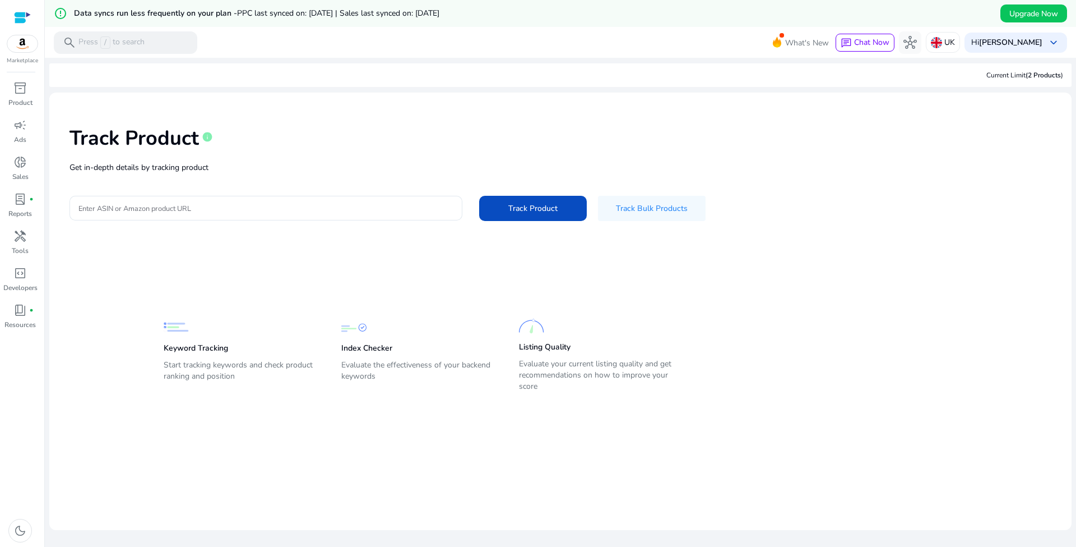
click at [18, 17] on div at bounding box center [22, 17] width 17 height 13
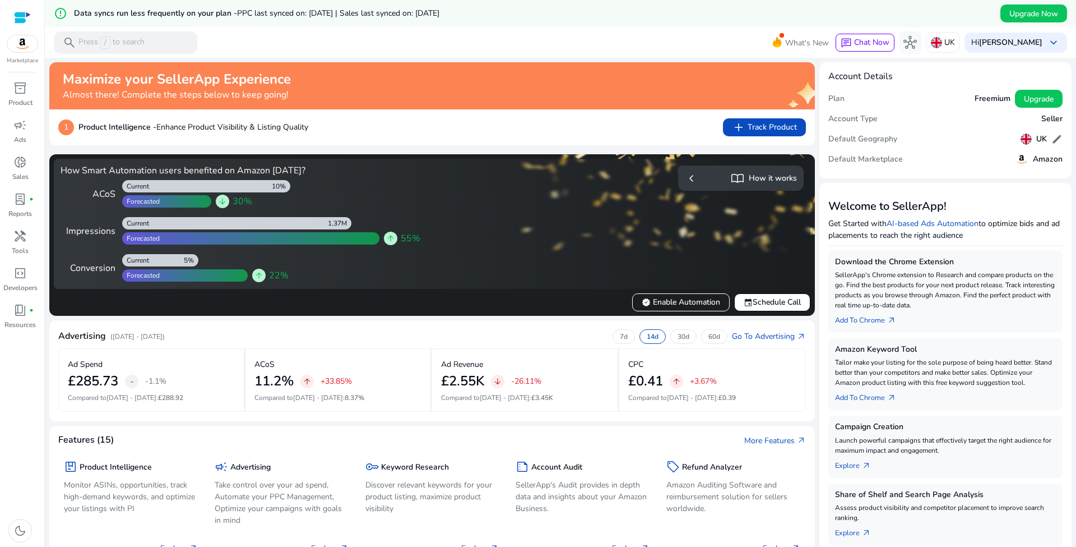
drag, startPoint x: 989, startPoint y: 99, endPoint x: 988, endPoint y: 111, distance: 12.4
click at [989, 99] on h5 "Freemium" at bounding box center [993, 99] width 36 height 10
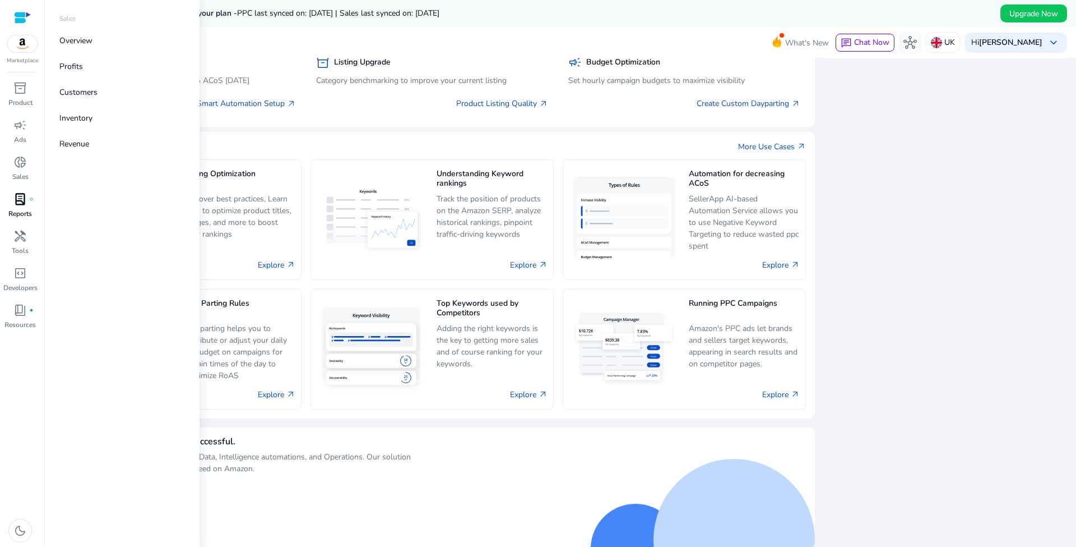
click at [25, 203] on span "lab_profile" at bounding box center [19, 198] width 13 height 13
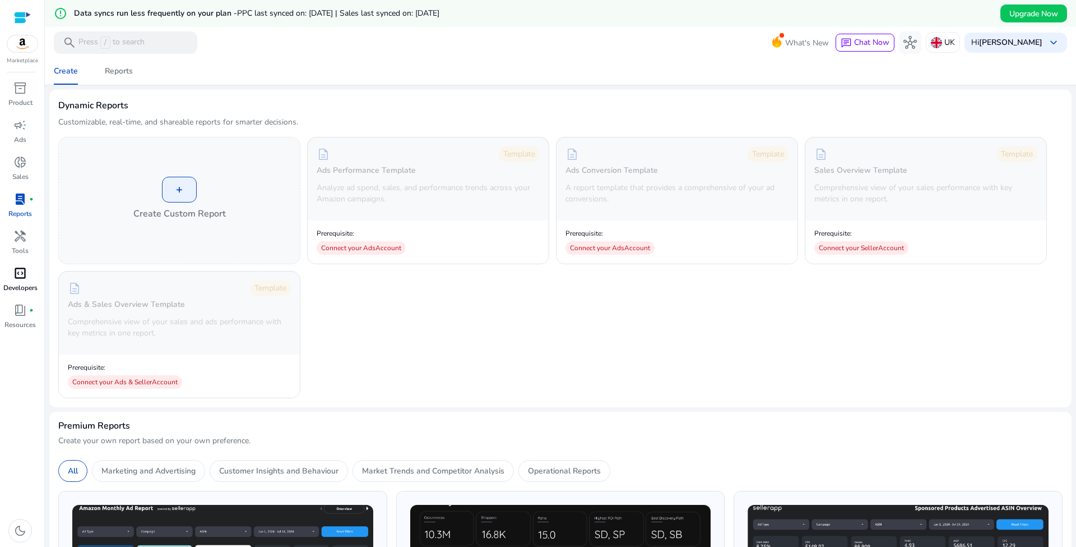
click at [29, 272] on div "code_blocks" at bounding box center [19, 273] width 31 height 18
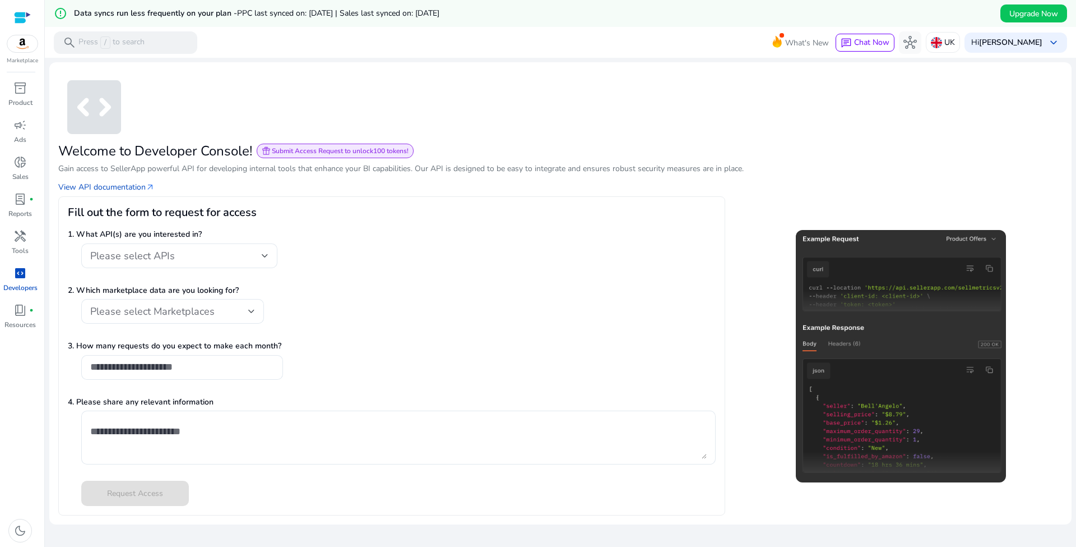
scroll to position [1, 0]
click at [33, 232] on div "handyman" at bounding box center [19, 236] width 31 height 18
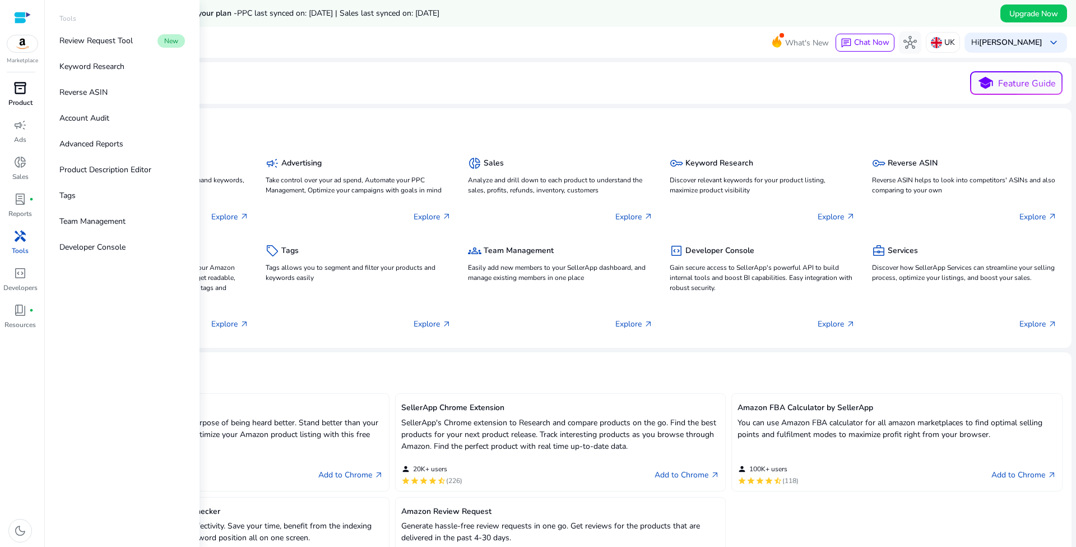
click at [25, 92] on span "inventory_2" at bounding box center [19, 87] width 13 height 13
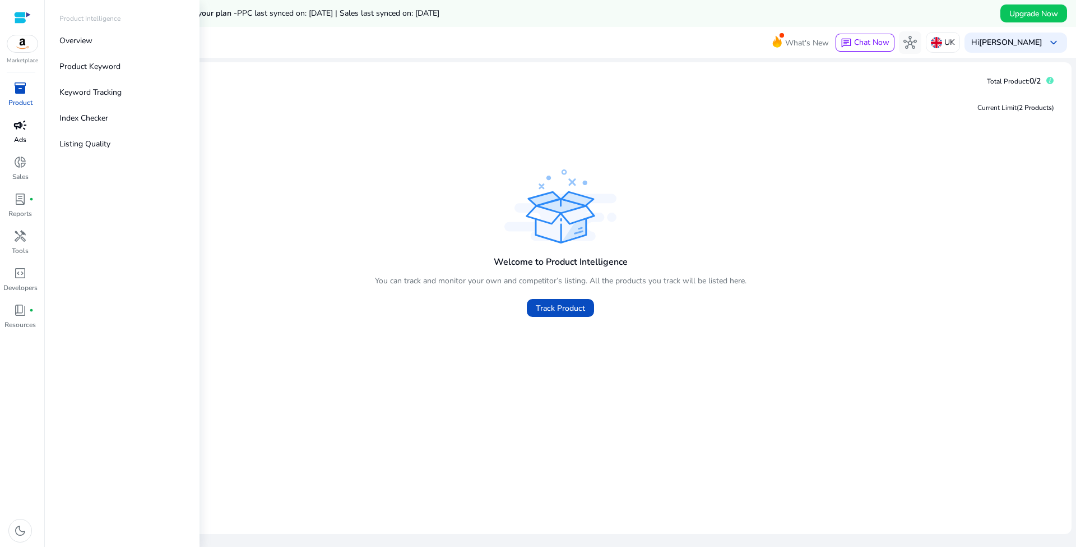
click at [20, 133] on div "campaign" at bounding box center [19, 125] width 31 height 18
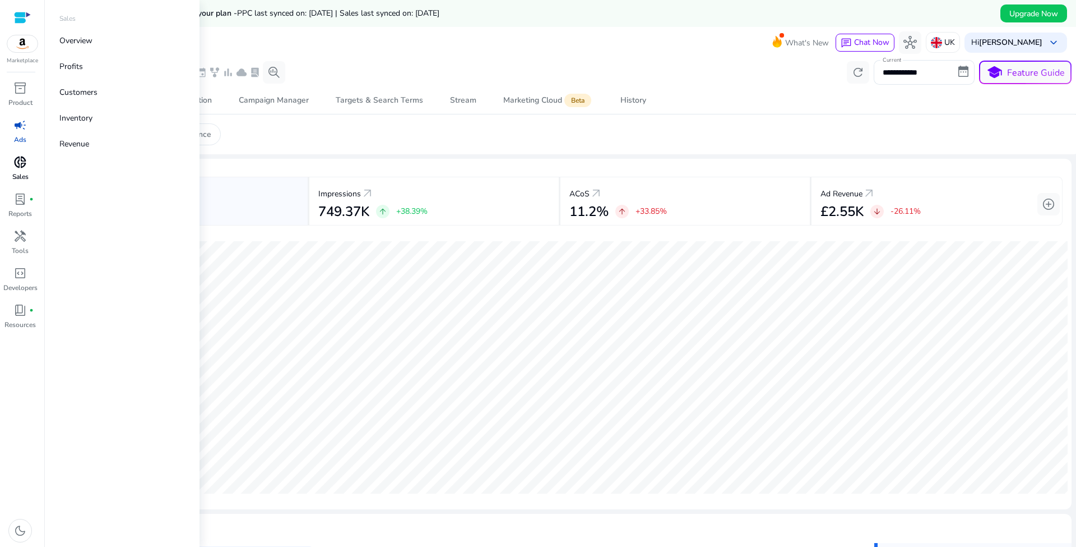
click at [21, 155] on span "donut_small" at bounding box center [19, 161] width 13 height 13
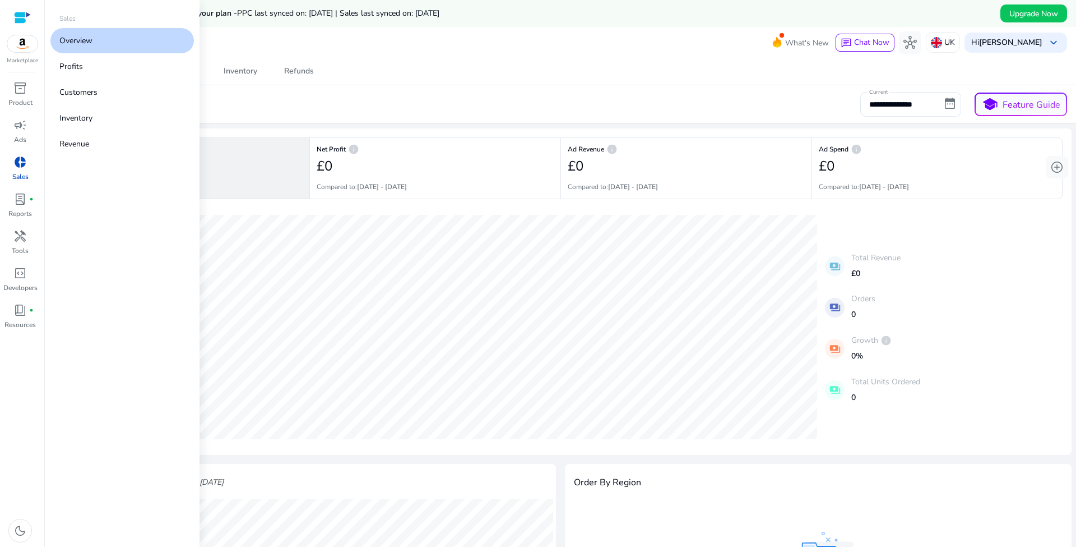
click at [90, 41] on p "Overview" at bounding box center [75, 41] width 33 height 12
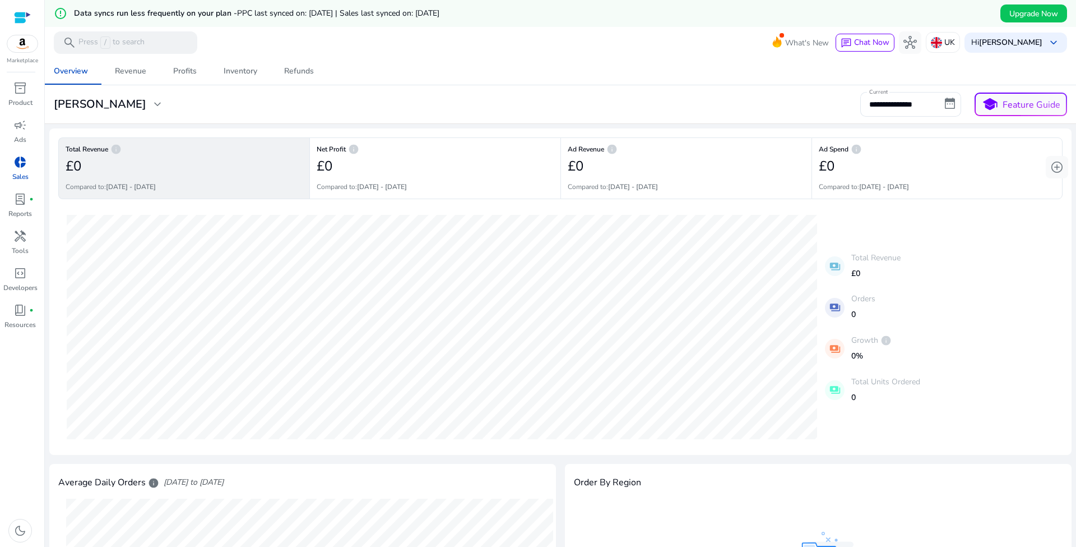
drag, startPoint x: 395, startPoint y: 97, endPoint x: 389, endPoint y: 93, distance: 6.8
click at [395, 97] on div "**********" at bounding box center [560, 104] width 1023 height 25
click at [917, 47] on span "hub" at bounding box center [910, 42] width 13 height 13
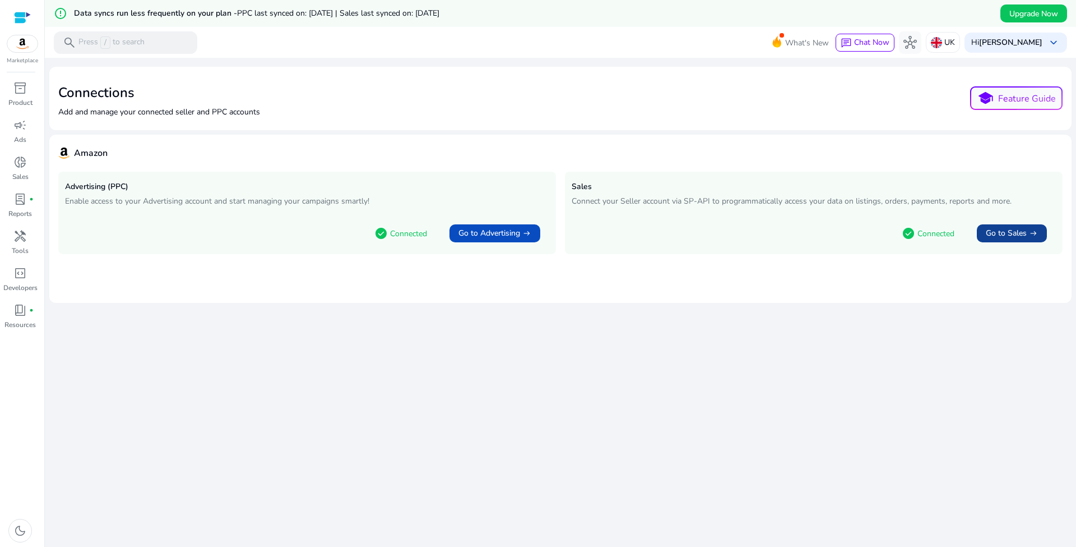
scroll to position [2, 0]
click at [998, 230] on span "Go to Sales" at bounding box center [1006, 231] width 41 height 11
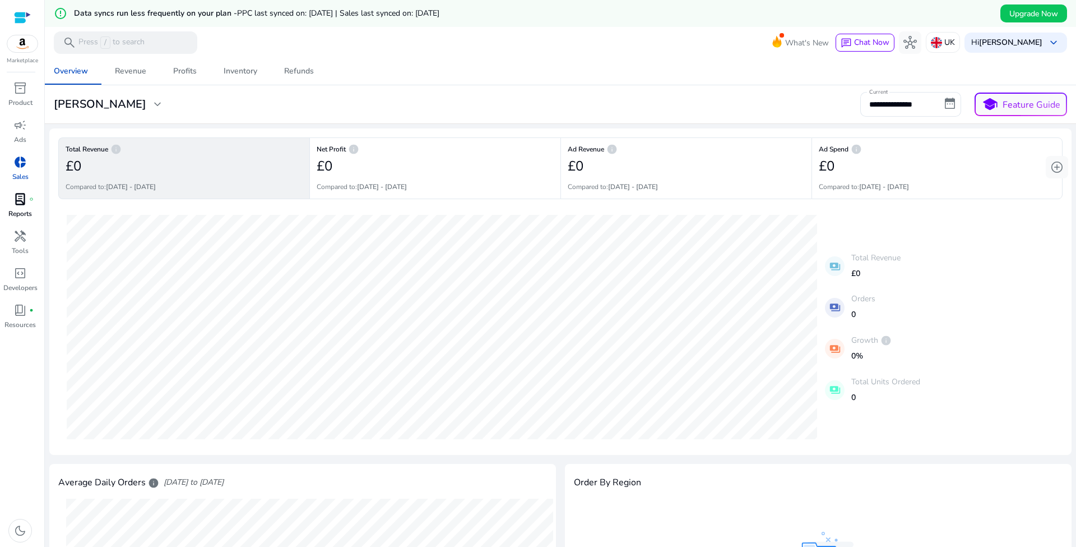
click at [19, 192] on span "lab_profile" at bounding box center [19, 198] width 13 height 13
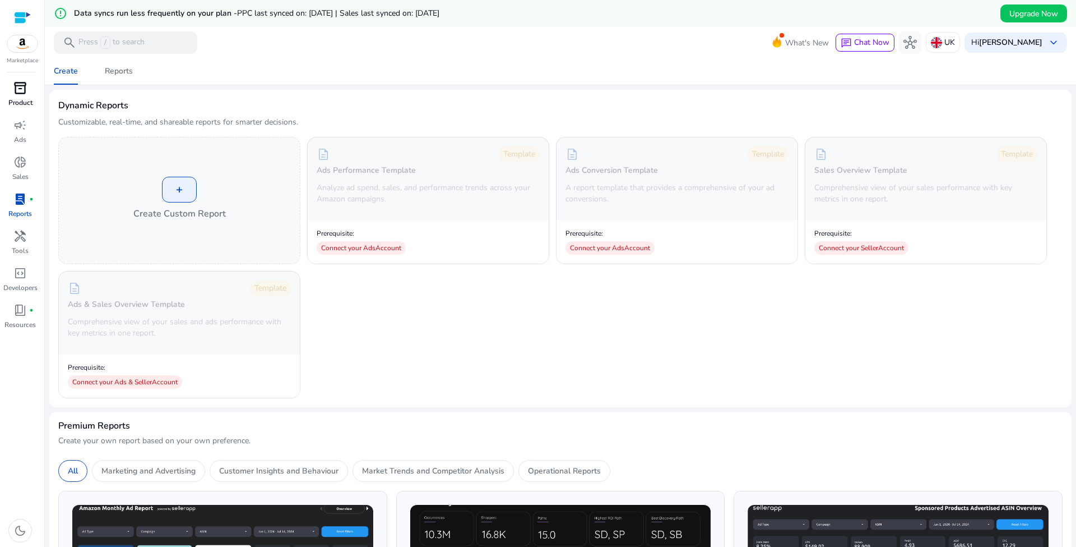
click at [19, 114] on link "inventory_2 Product" at bounding box center [20, 97] width 40 height 37
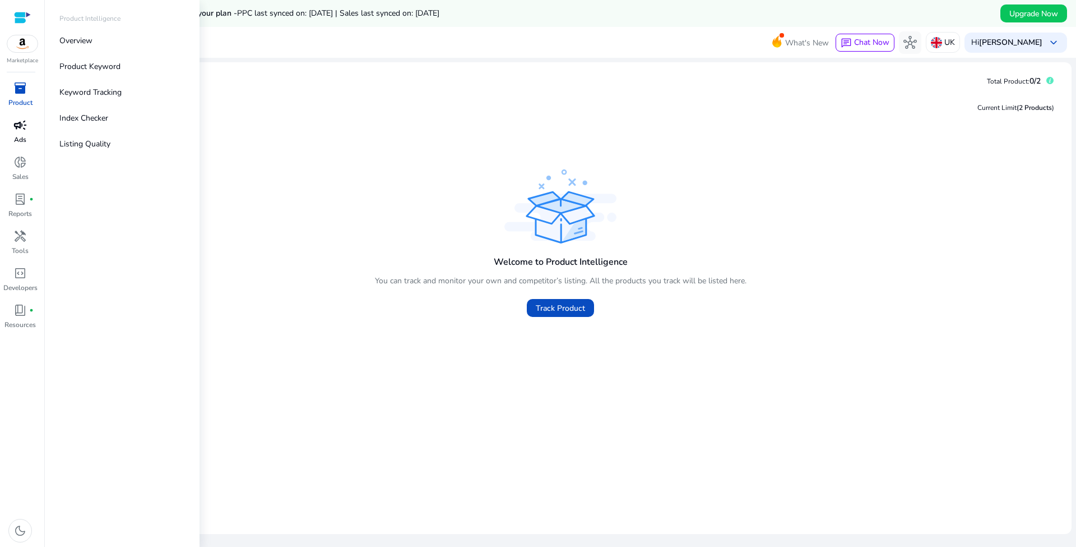
click at [19, 130] on span "campaign" at bounding box center [19, 124] width 13 height 13
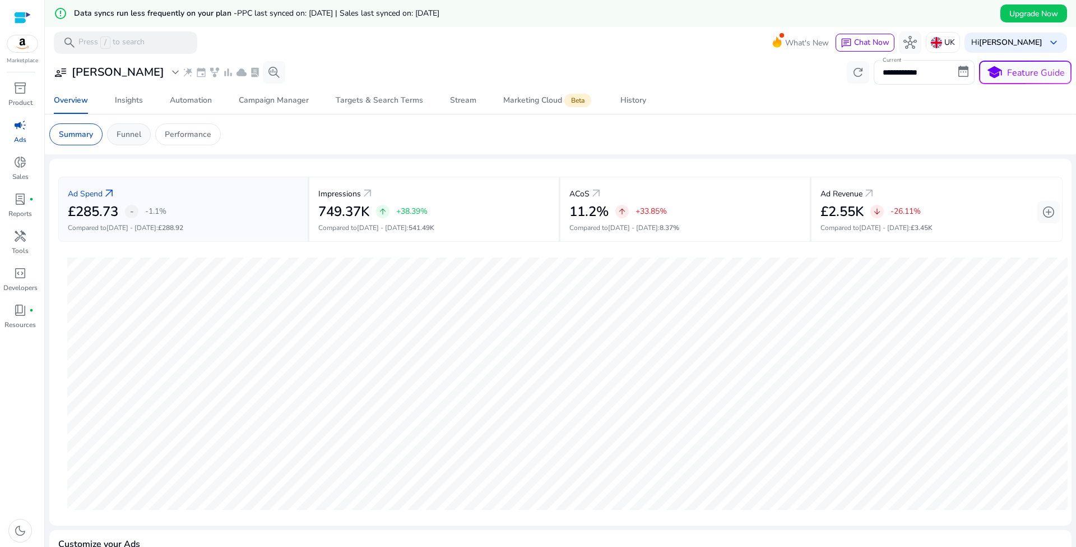
click at [138, 135] on p "Funnel" at bounding box center [129, 134] width 25 height 12
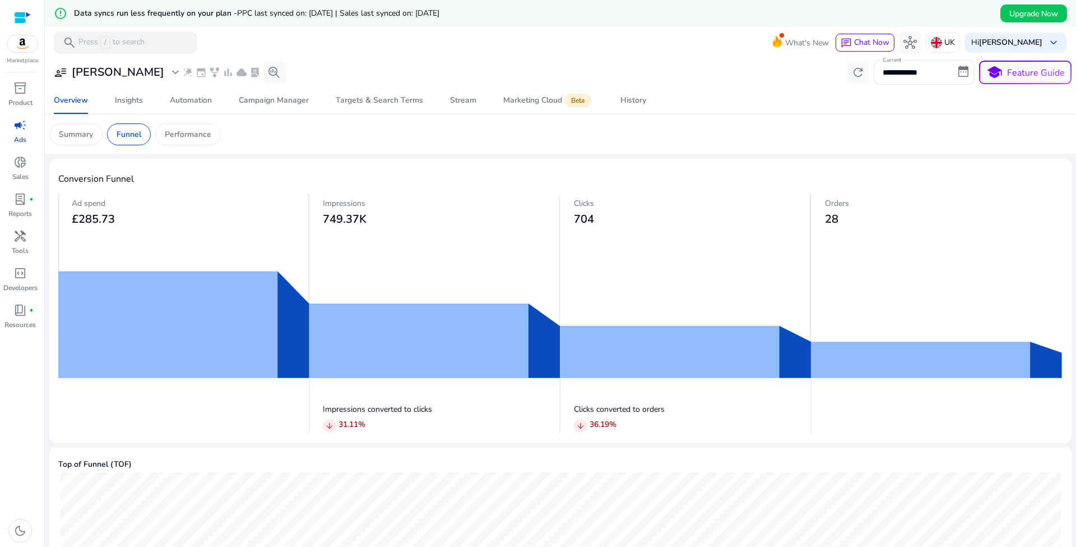
click at [200, 399] on div at bounding box center [183, 416] width 251 height 34
click at [194, 399] on div at bounding box center [183, 416] width 251 height 34
click at [190, 399] on div at bounding box center [183, 416] width 251 height 34
drag, startPoint x: 179, startPoint y: 137, endPoint x: 93, endPoint y: 136, distance: 86.4
click at [170, 399] on div at bounding box center [183, 416] width 251 height 34
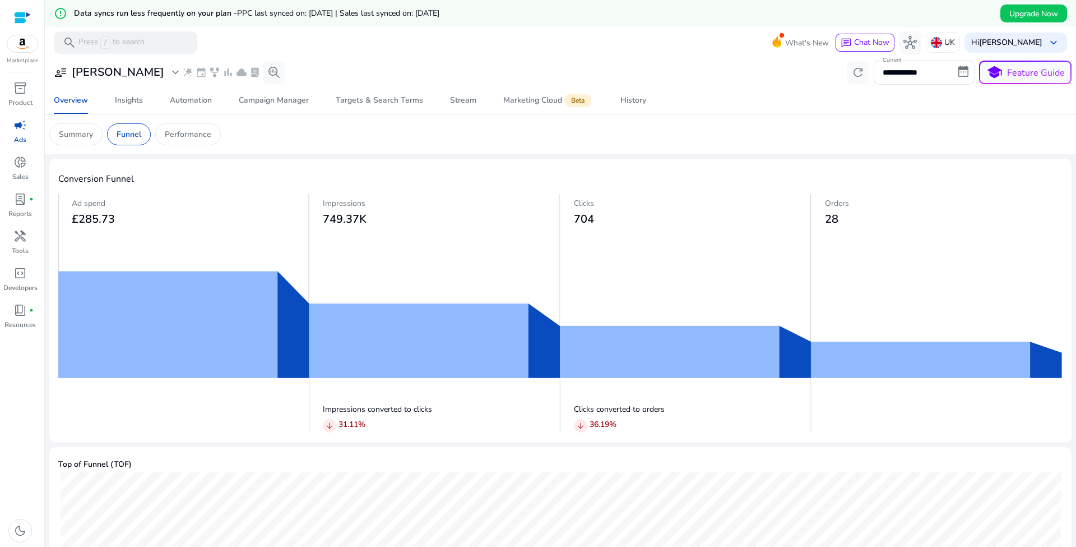
click at [87, 399] on div at bounding box center [183, 416] width 251 height 34
click at [136, 101] on div "Insights" at bounding box center [129, 100] width 28 height 8
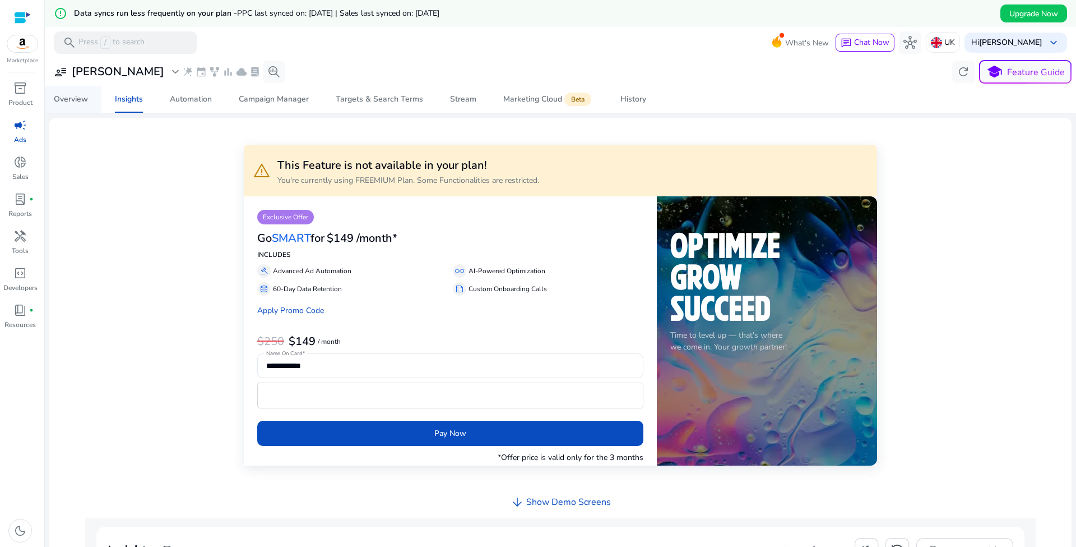
click at [79, 103] on div "Overview" at bounding box center [71, 99] width 34 height 8
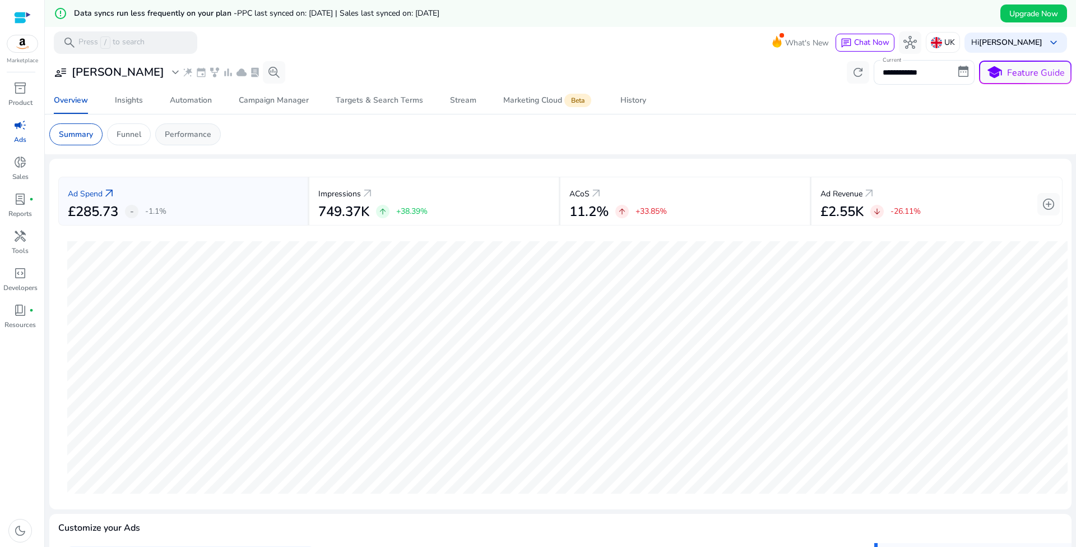
click at [179, 135] on p "Performance" at bounding box center [188, 134] width 47 height 12
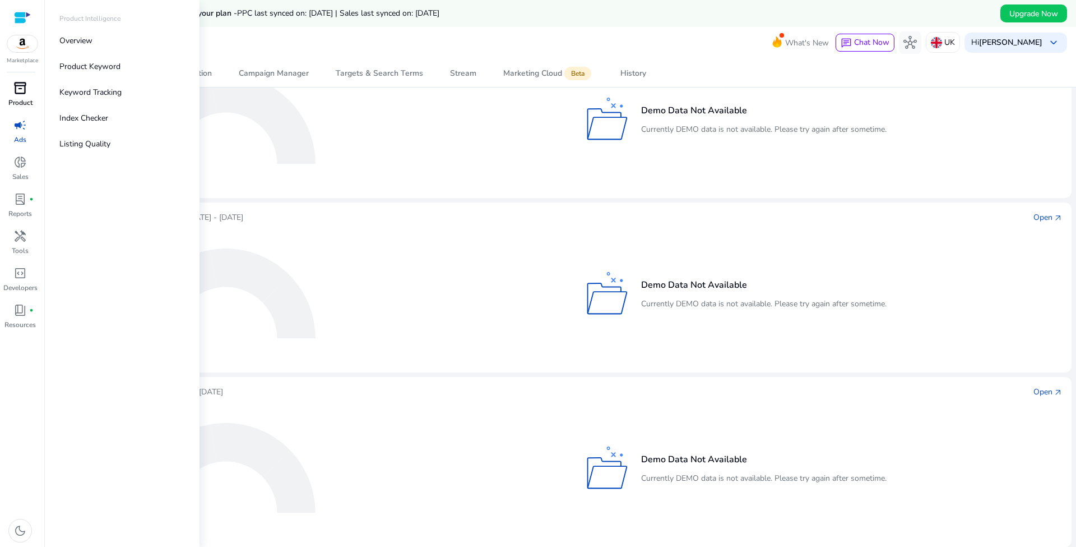
click at [20, 89] on span "inventory_2" at bounding box center [19, 87] width 13 height 13
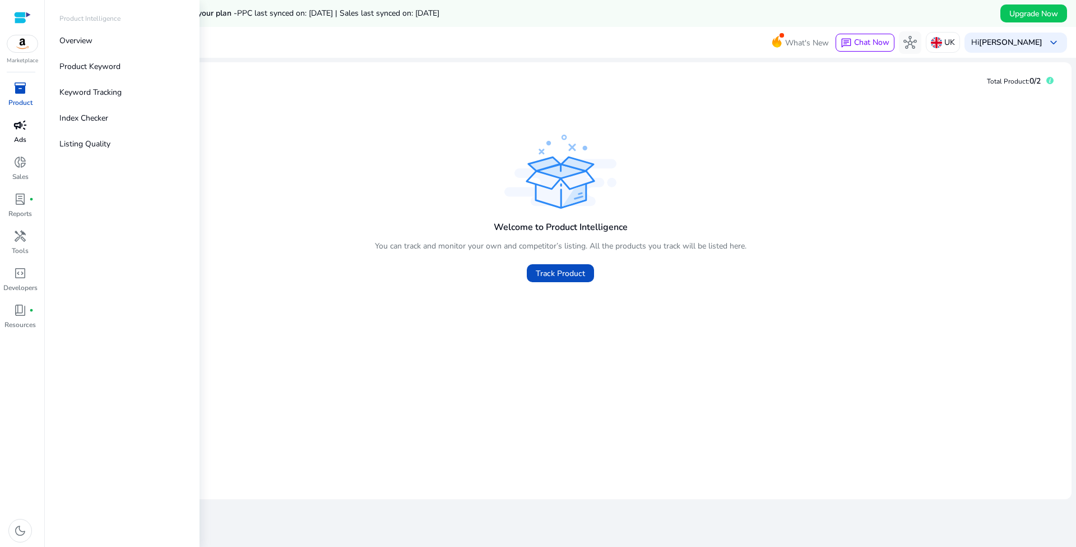
click at [24, 125] on span "campaign" at bounding box center [19, 124] width 13 height 13
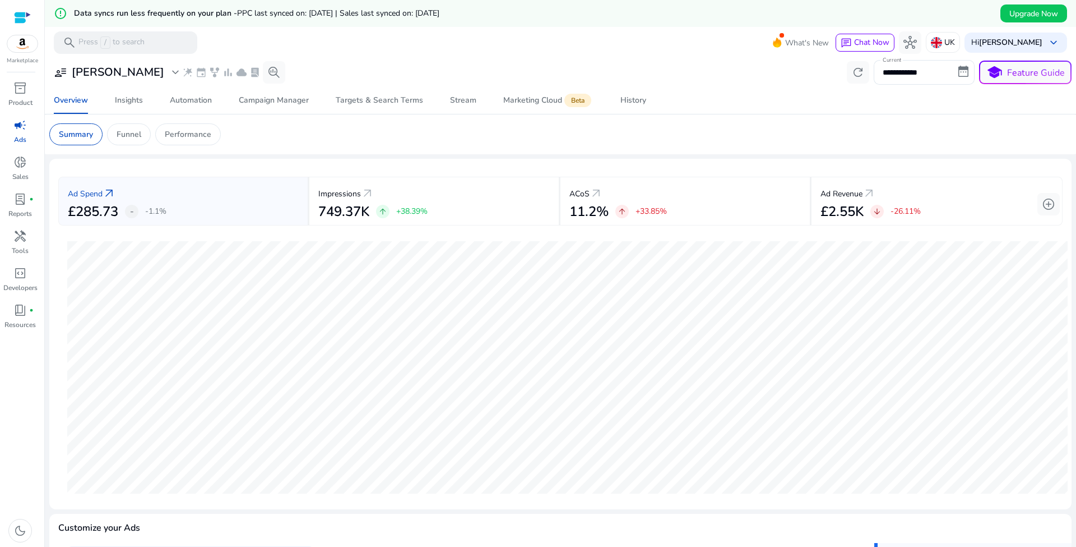
click at [24, 125] on span "campaign" at bounding box center [19, 124] width 13 height 13
click at [24, 169] on span "donut_small" at bounding box center [19, 161] width 13 height 13
